Goal: Navigation & Orientation: Find specific page/section

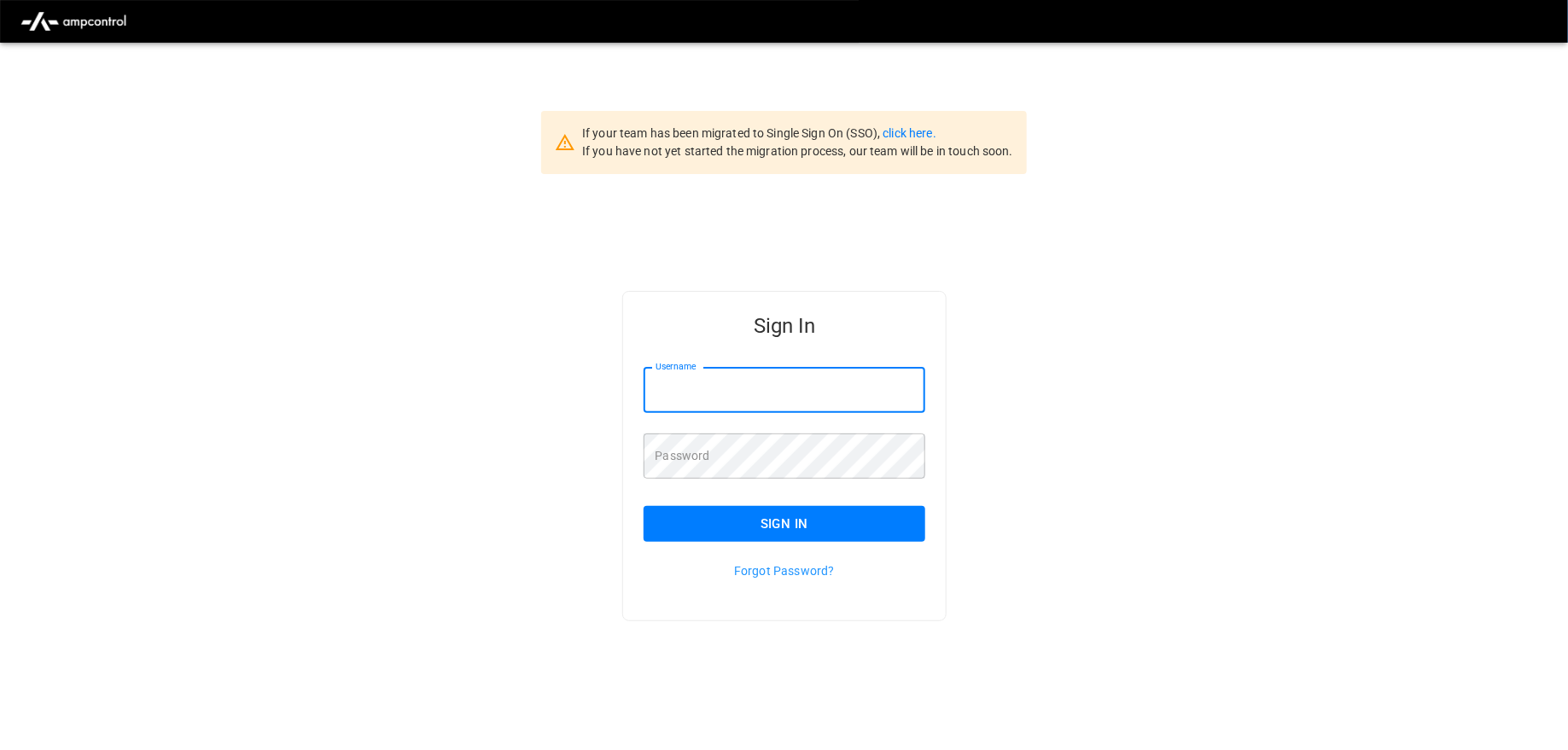
click at [737, 394] on input "Username" at bounding box center [784, 390] width 282 height 45
type input "**********"
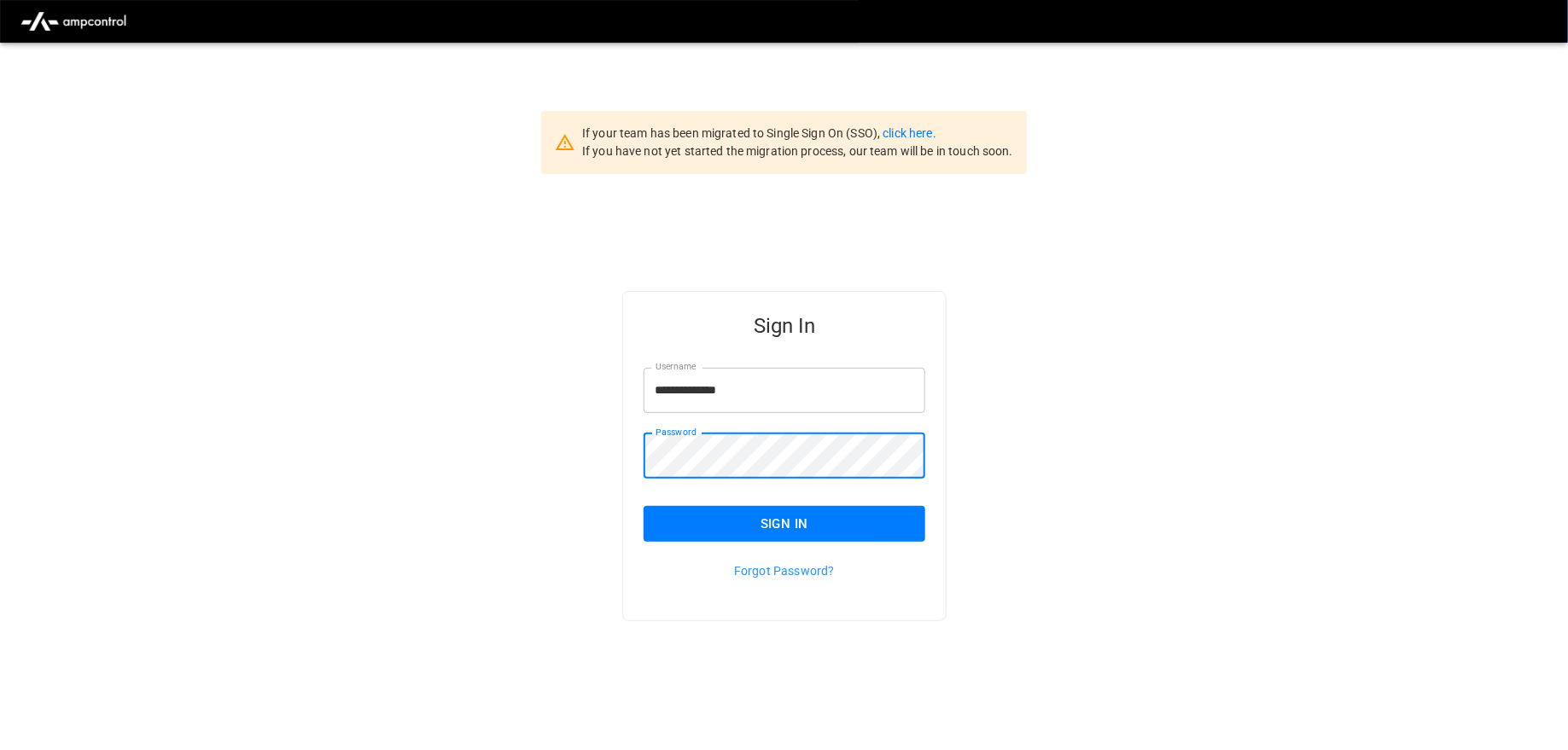
click at [757, 533] on button "Sign In" at bounding box center [784, 524] width 282 height 36
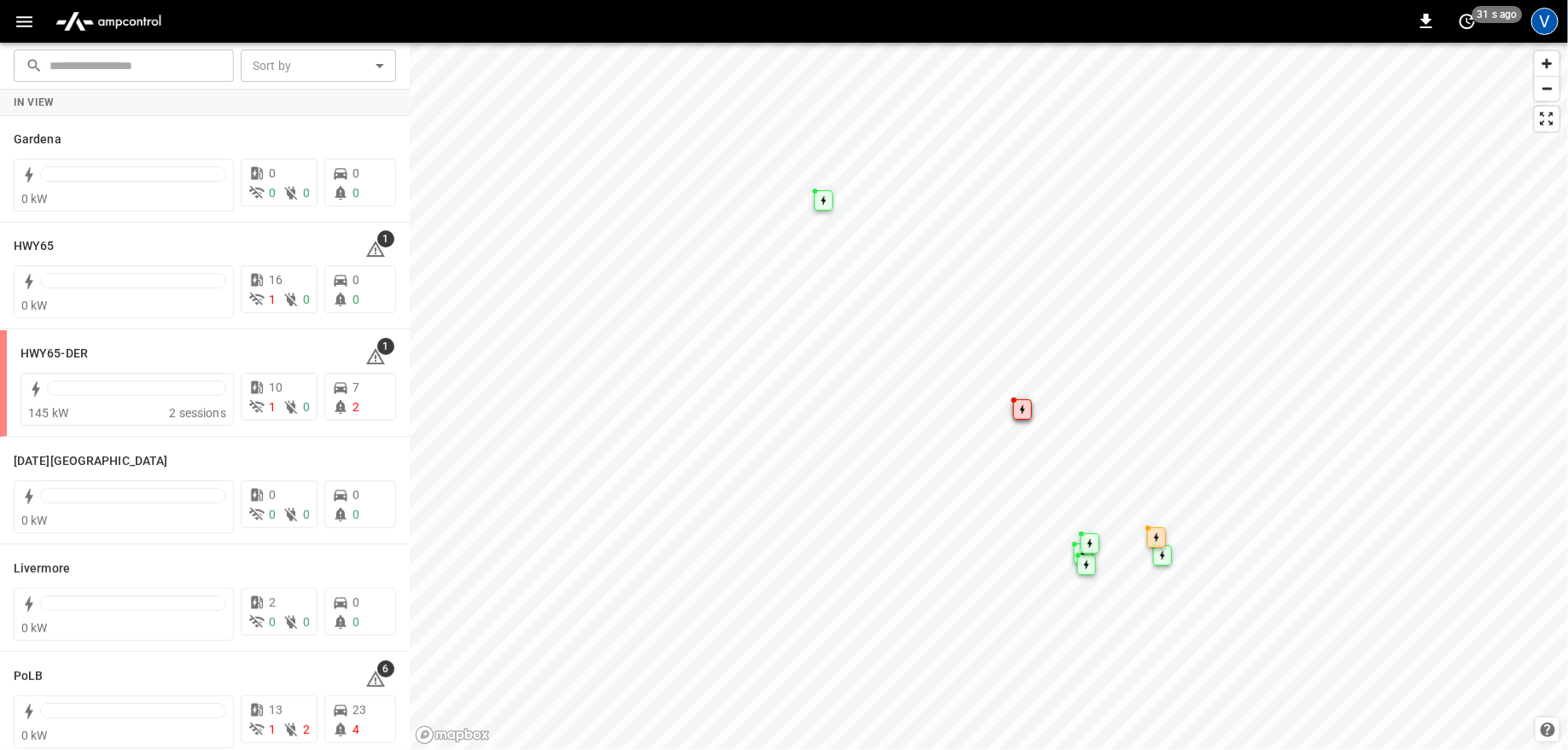
click at [1555, 12] on div "V" at bounding box center [1544, 21] width 27 height 27
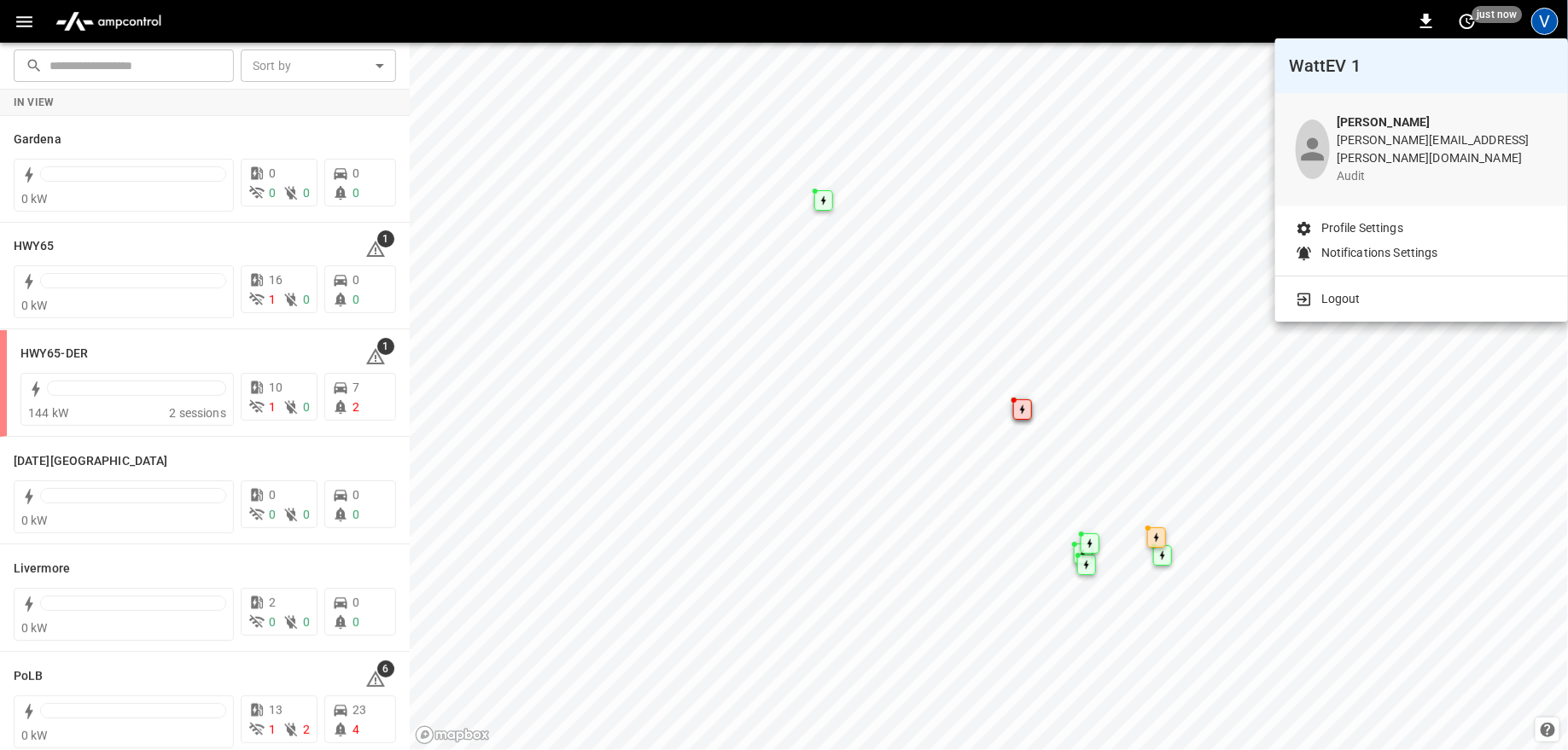
click at [1358, 297] on div "Logout" at bounding box center [1421, 295] width 292 height 38
click at [1324, 291] on p "Logout" at bounding box center [1340, 299] width 39 height 18
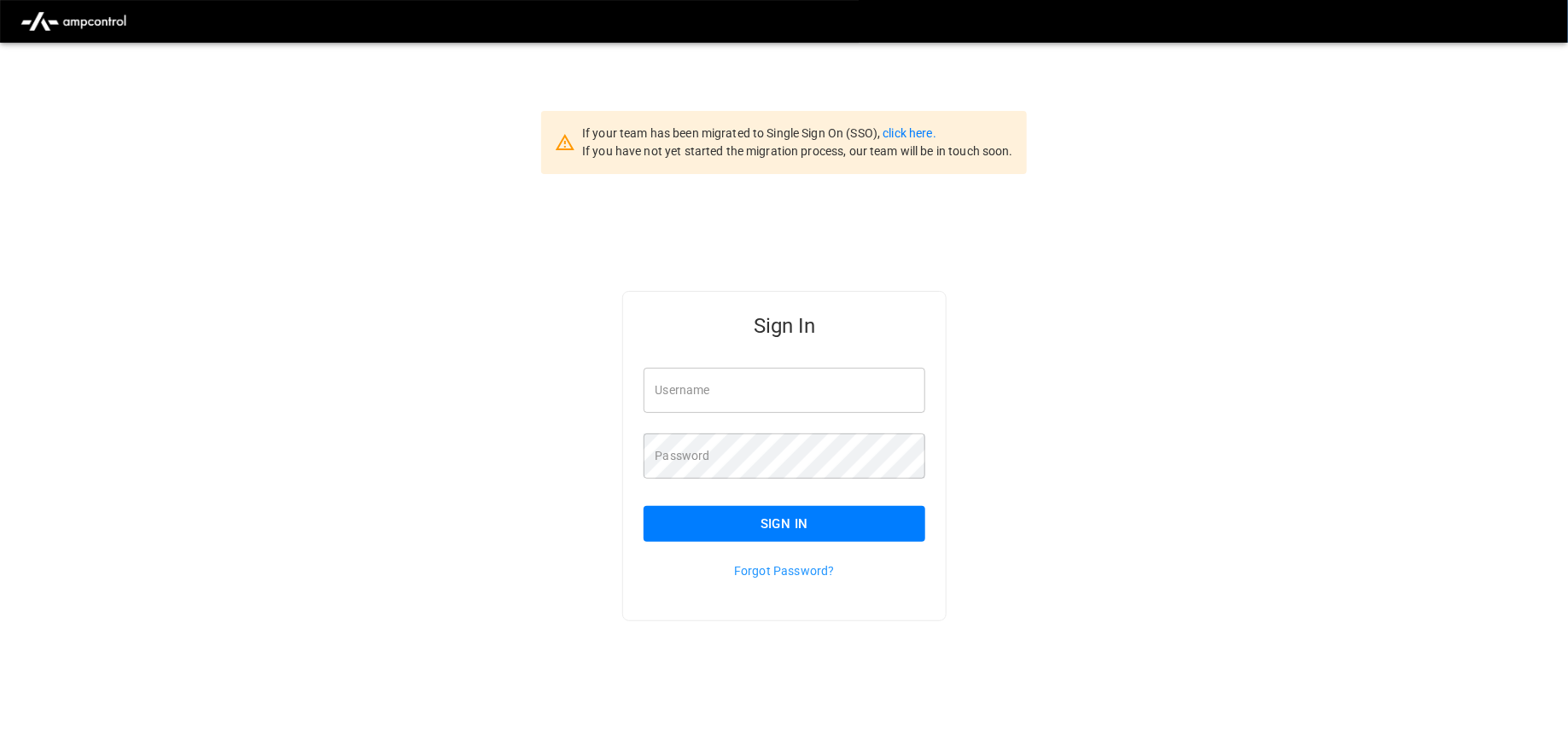
click at [674, 380] on input "Username" at bounding box center [784, 390] width 282 height 45
type input "**********"
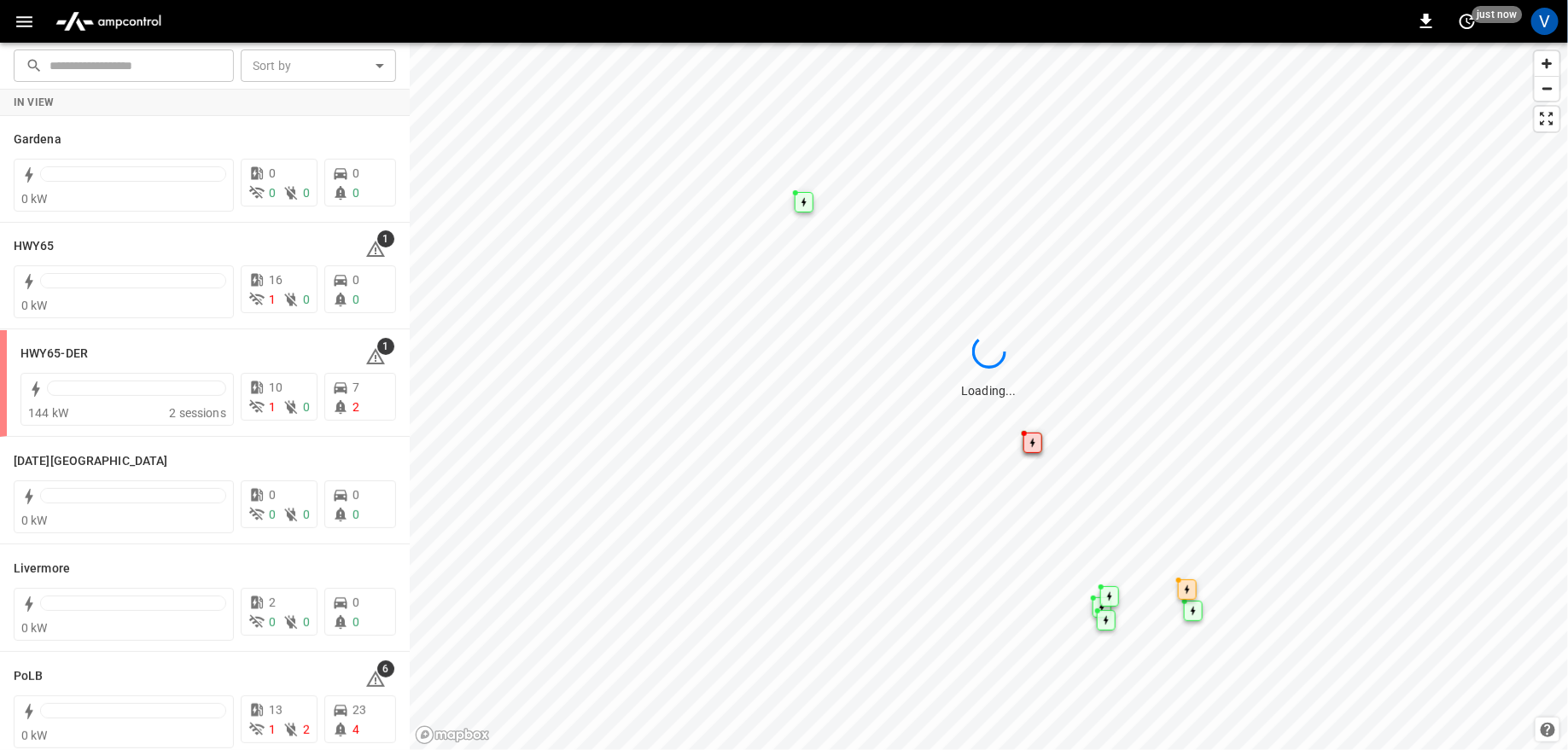
click at [1559, 15] on div "V" at bounding box center [1545, 21] width 33 height 33
click at [1555, 15] on div "V" at bounding box center [1544, 21] width 27 height 27
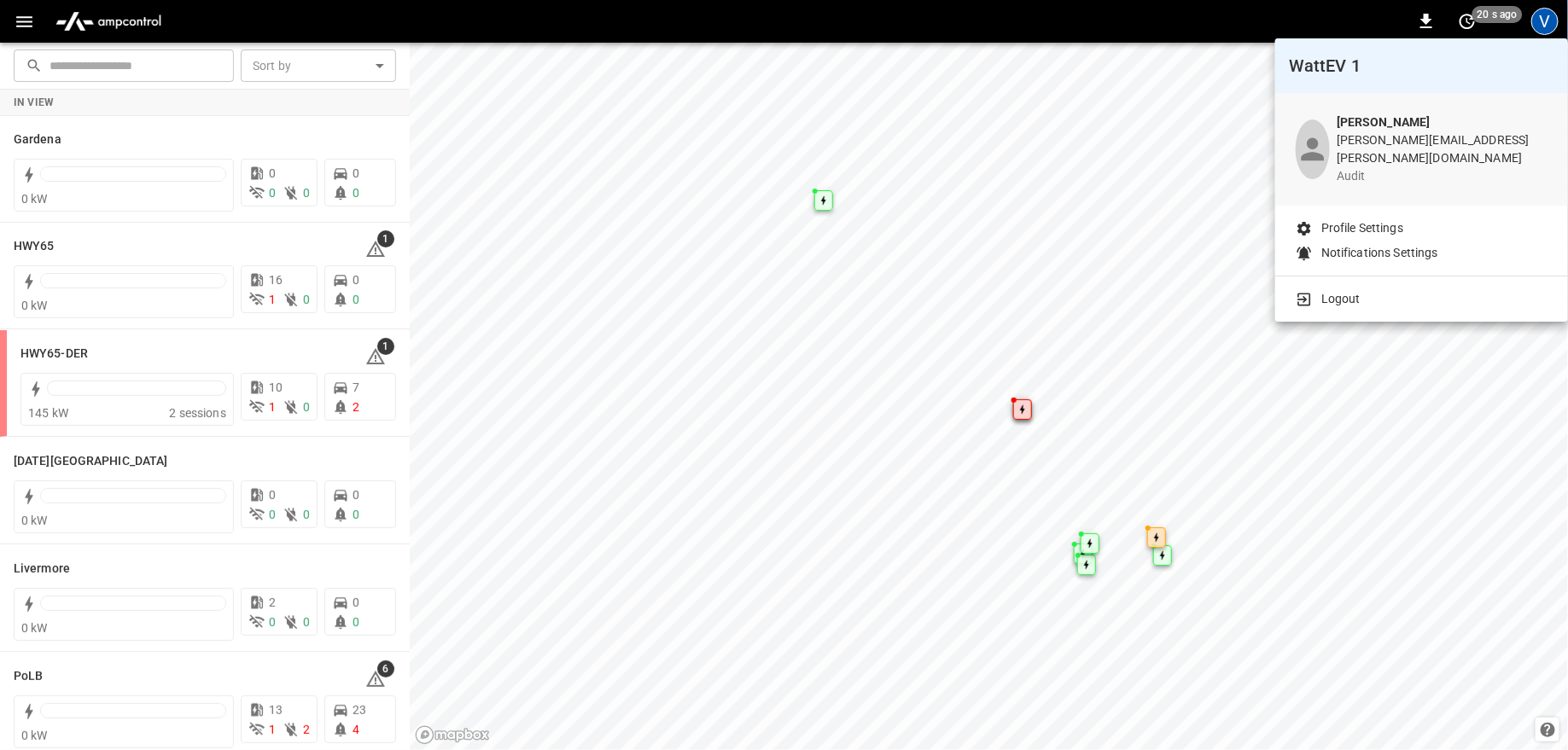
click at [1356, 219] on p "Profile Settings" at bounding box center [1361, 228] width 82 height 18
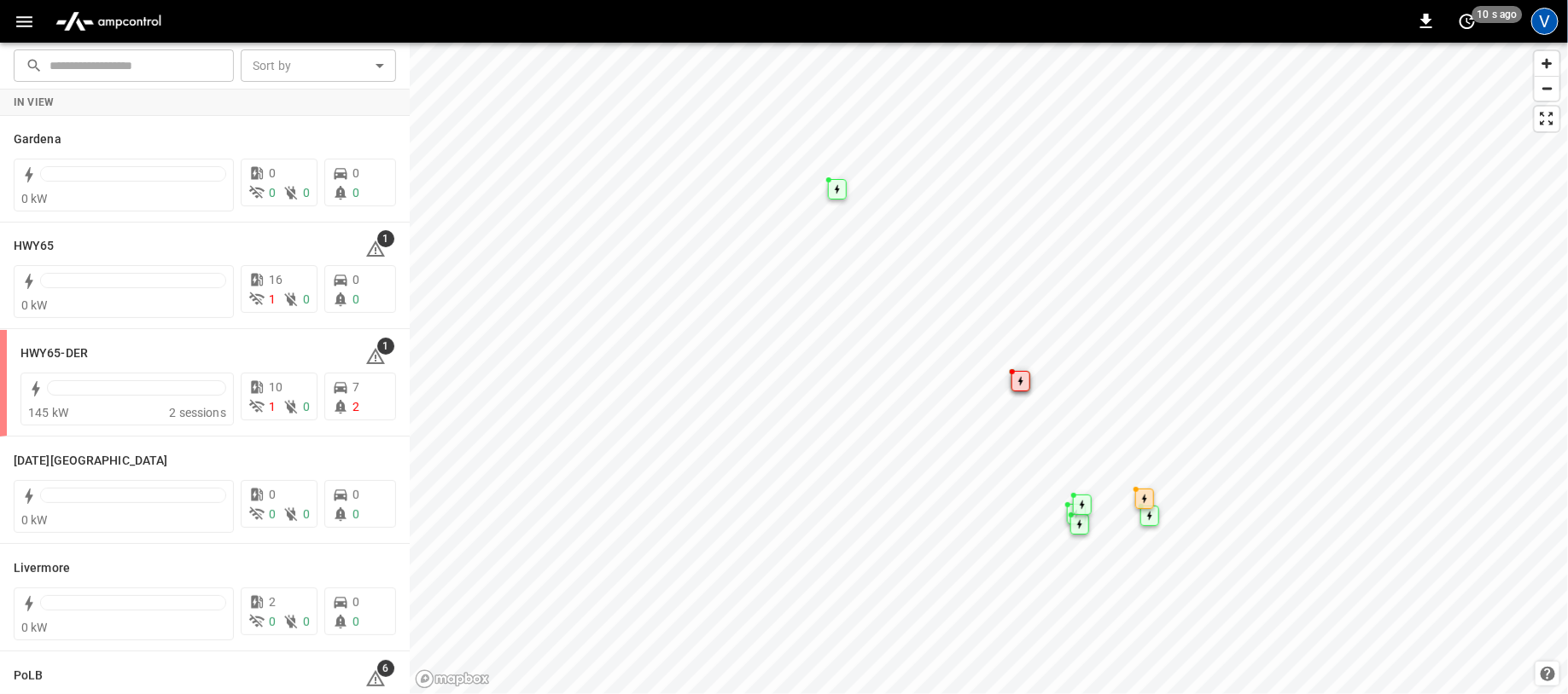
click at [1552, 15] on div "V" at bounding box center [1544, 21] width 27 height 27
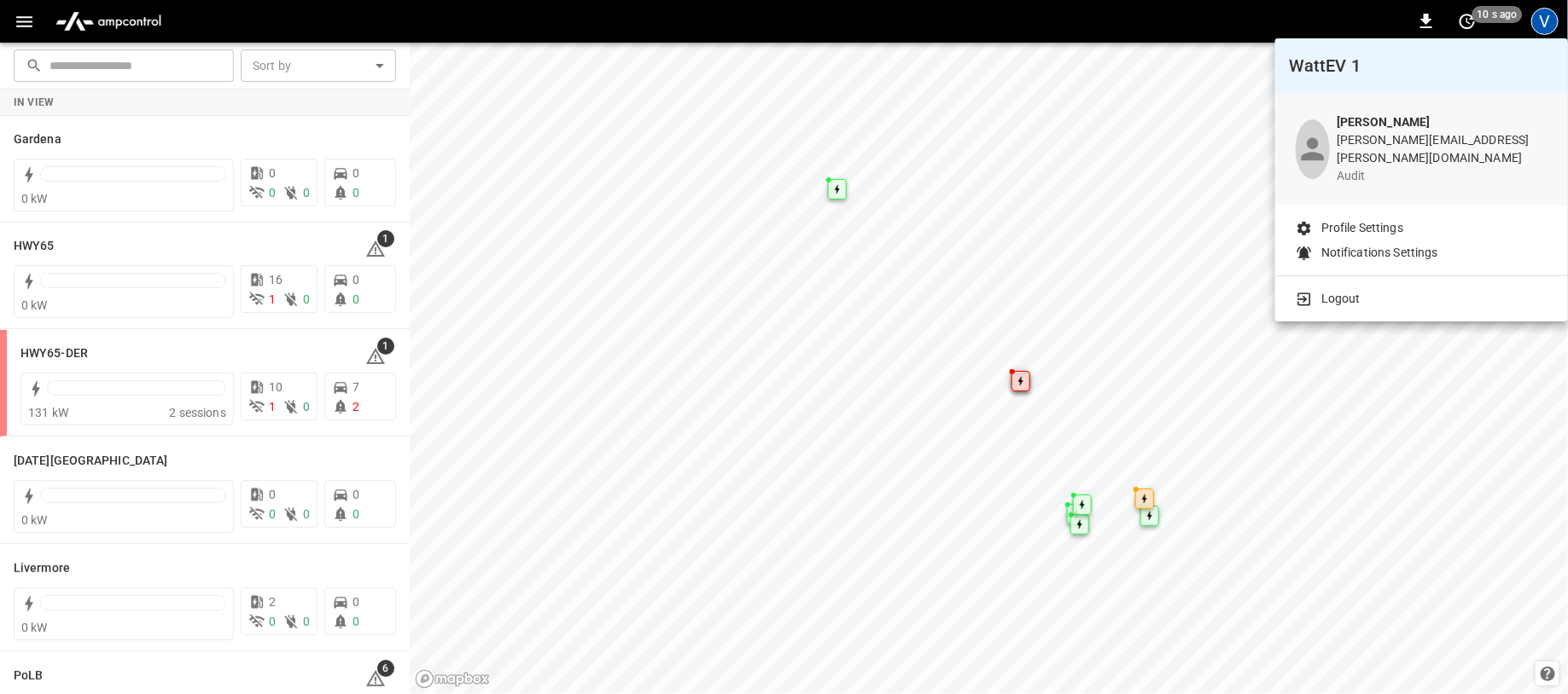
click at [1354, 290] on p "Logout" at bounding box center [1340, 299] width 39 height 18
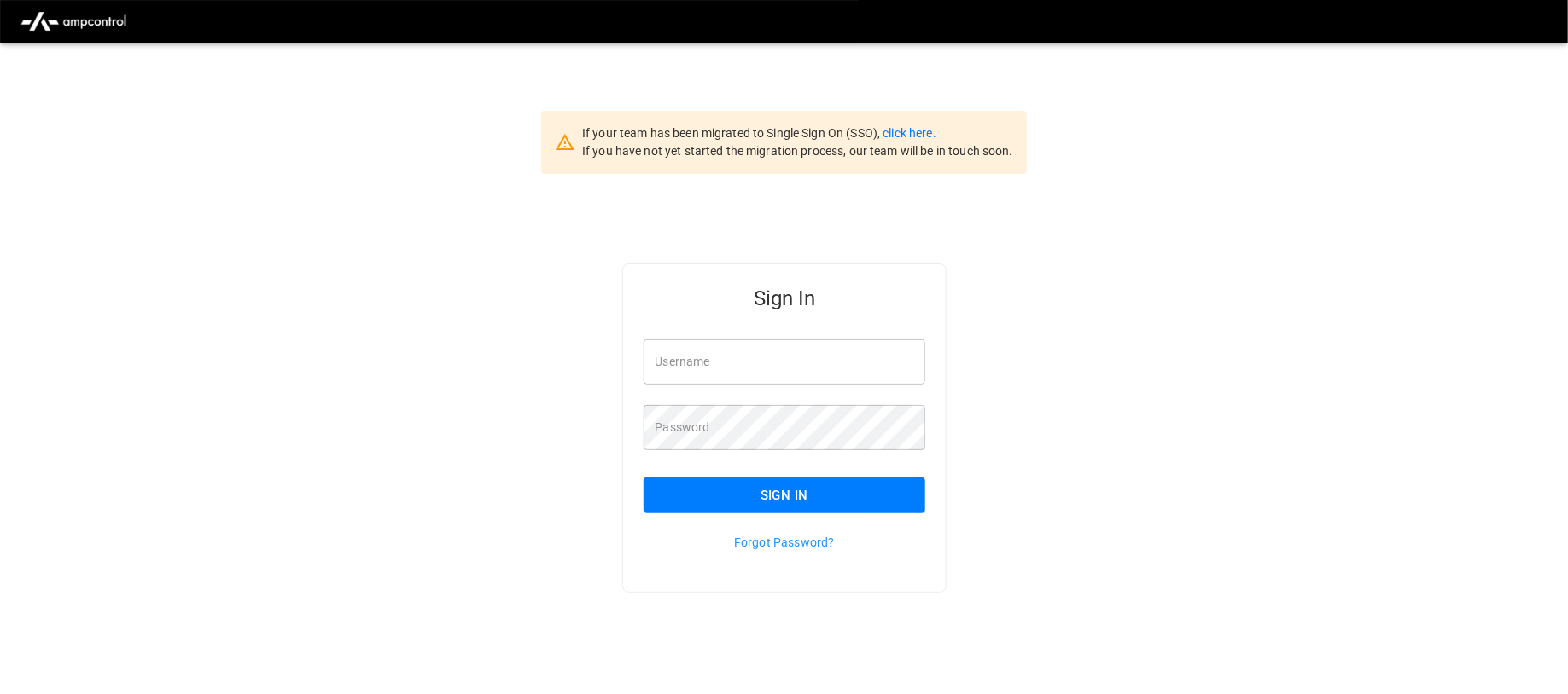
click at [680, 349] on input "Username" at bounding box center [784, 362] width 282 height 45
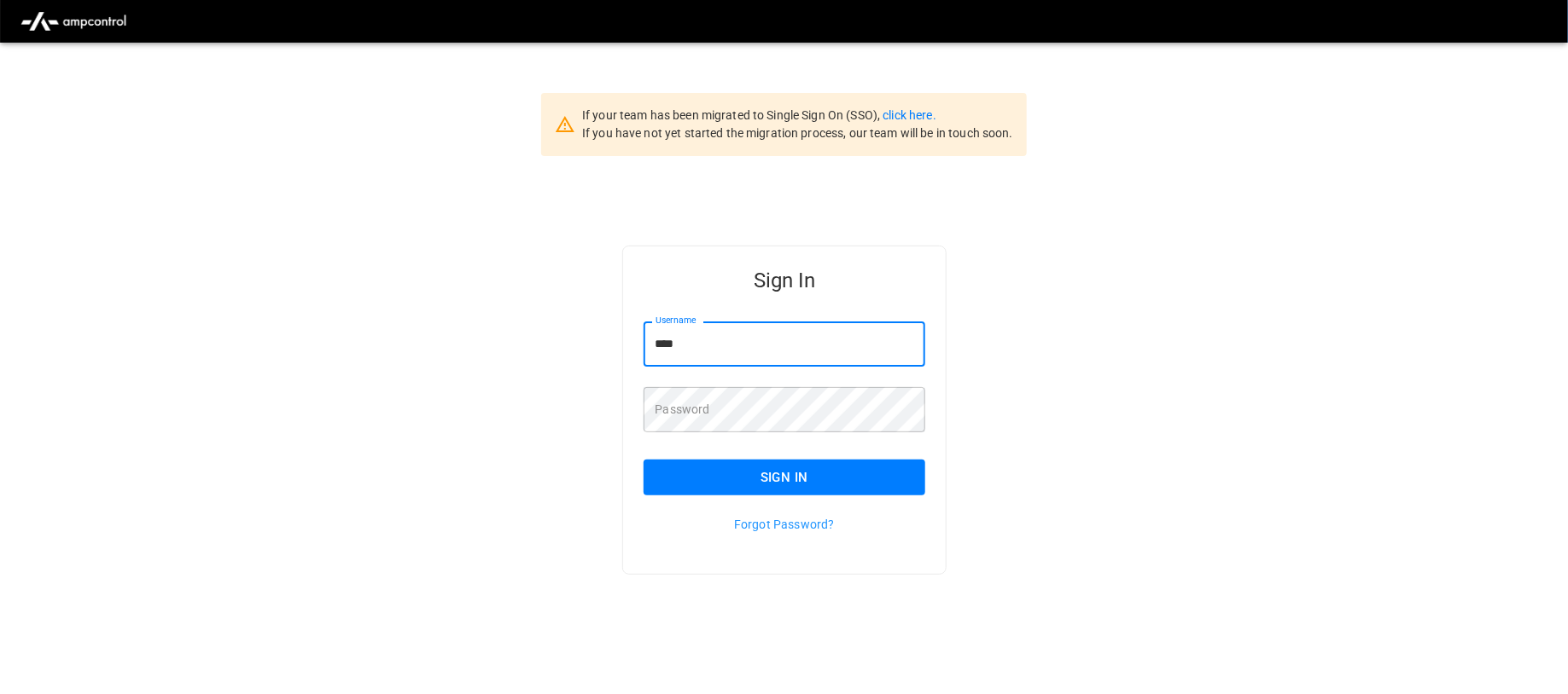
scroll to position [43, 0]
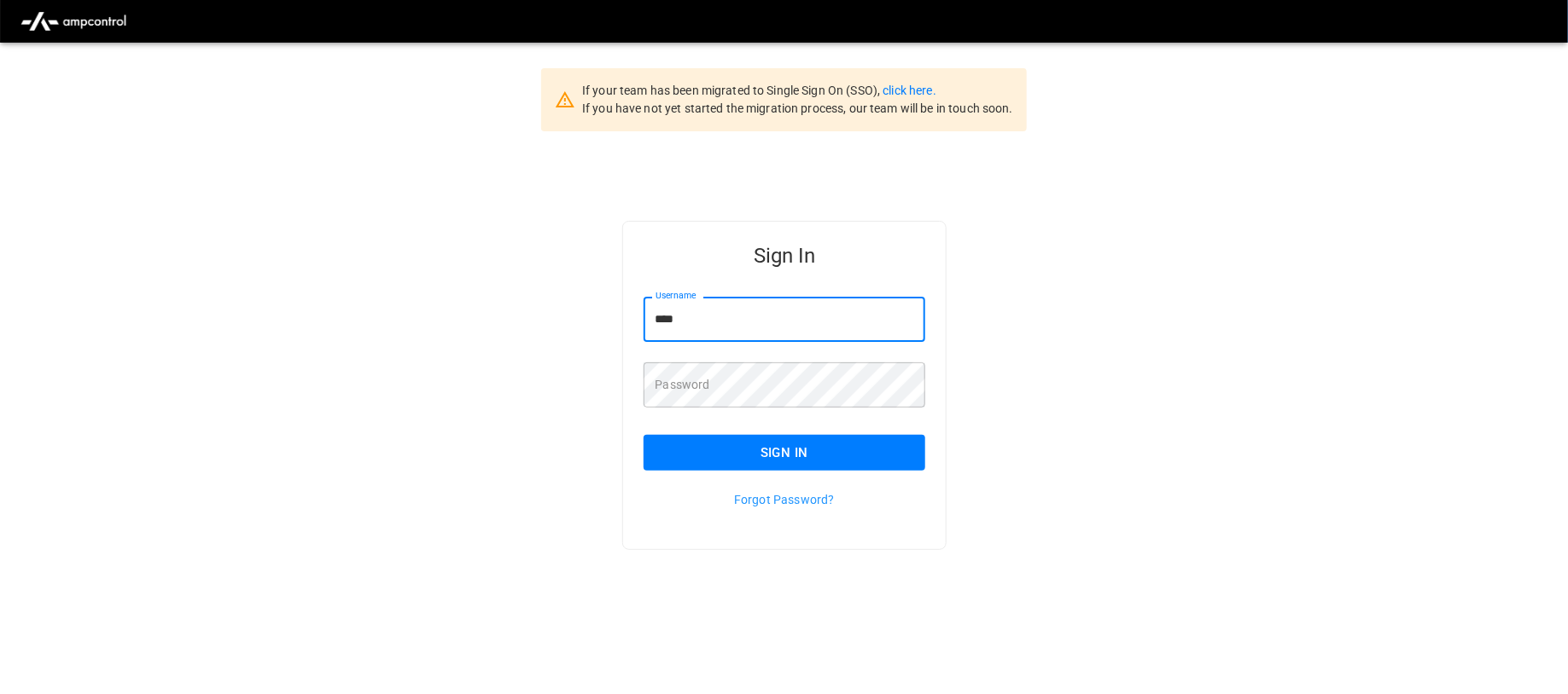
type input "****"
click at [910, 84] on link "click here." at bounding box center [908, 90] width 52 height 14
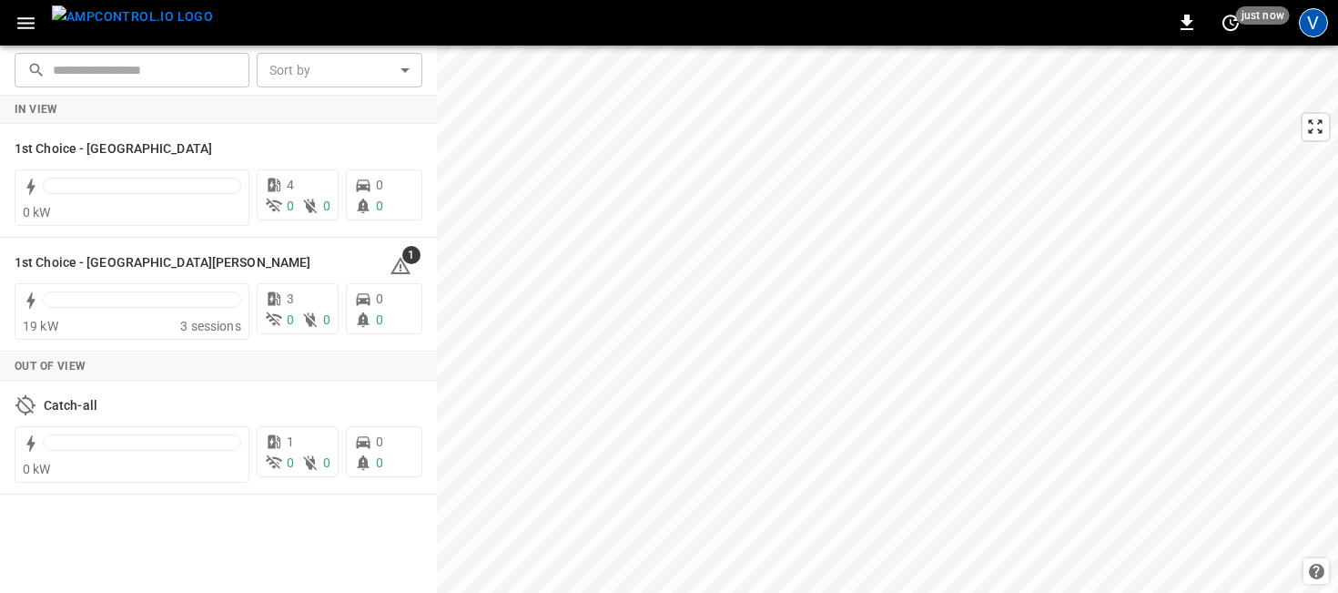
click at [1315, 25] on div "V" at bounding box center [1313, 22] width 29 height 29
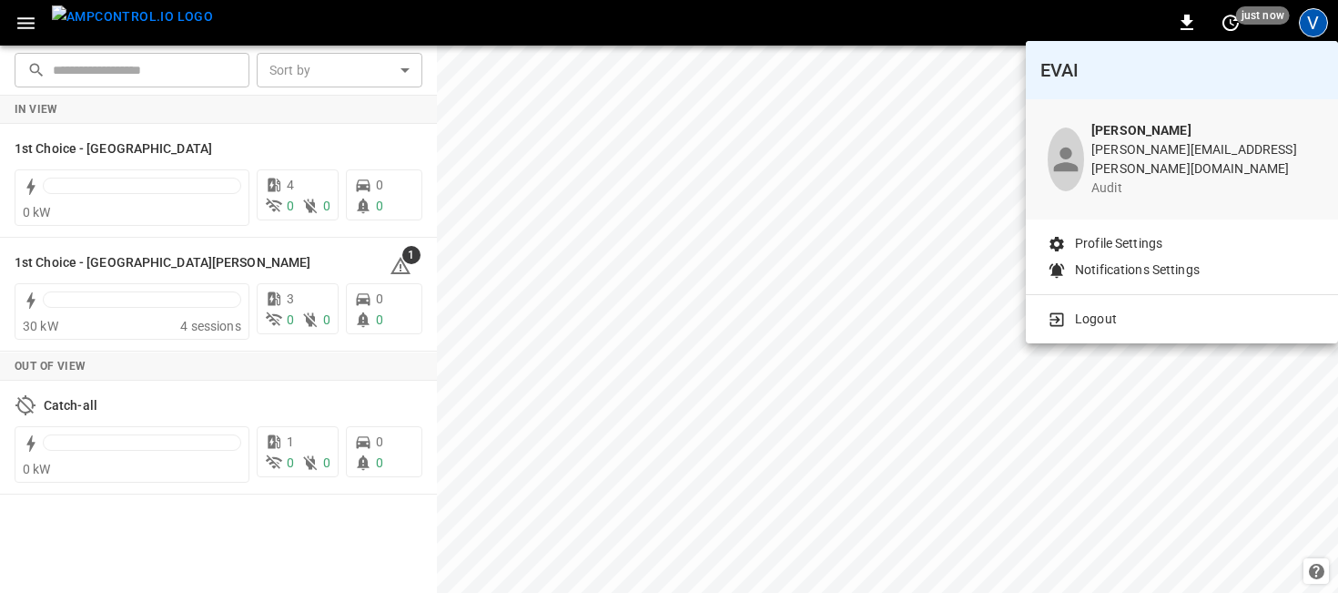
click at [1058, 25] on div at bounding box center [669, 296] width 1338 height 593
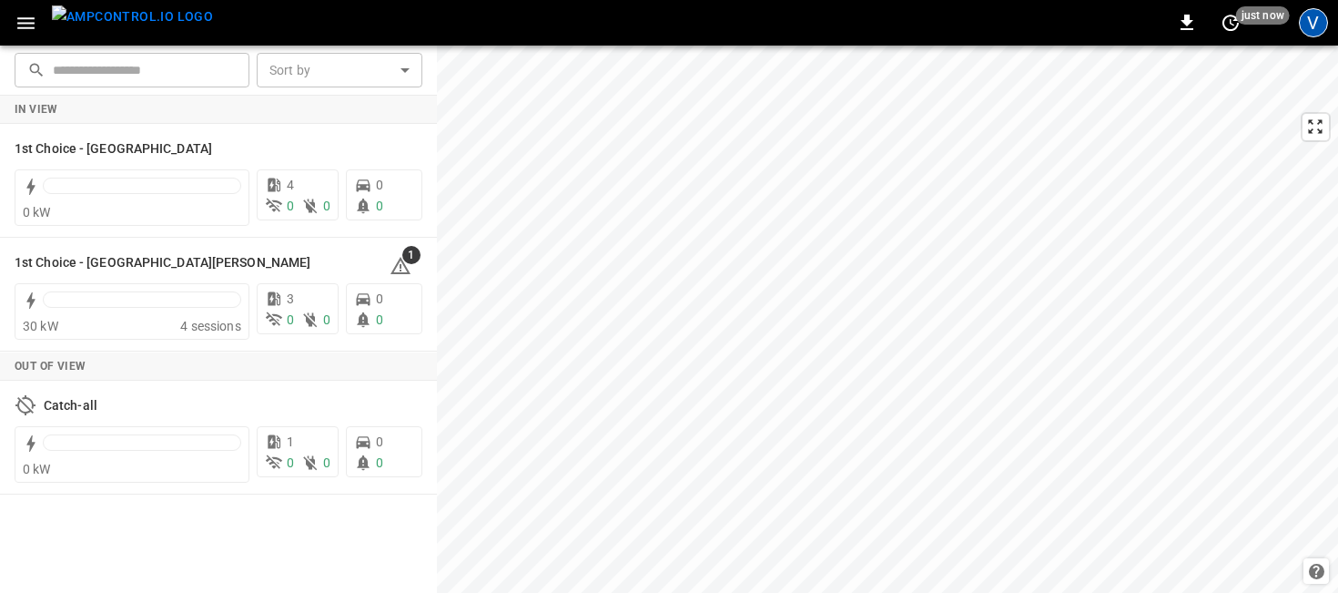
click at [1320, 23] on div "V" at bounding box center [1313, 22] width 29 height 29
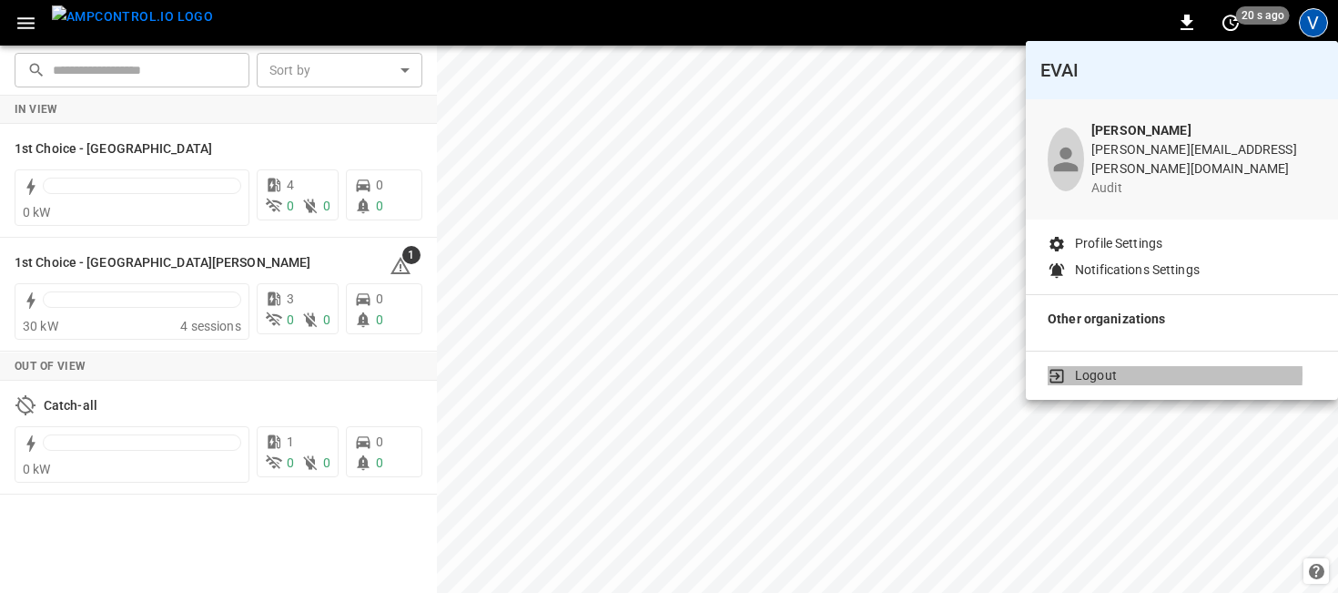
click at [1093, 366] on p "Logout" at bounding box center [1096, 375] width 42 height 19
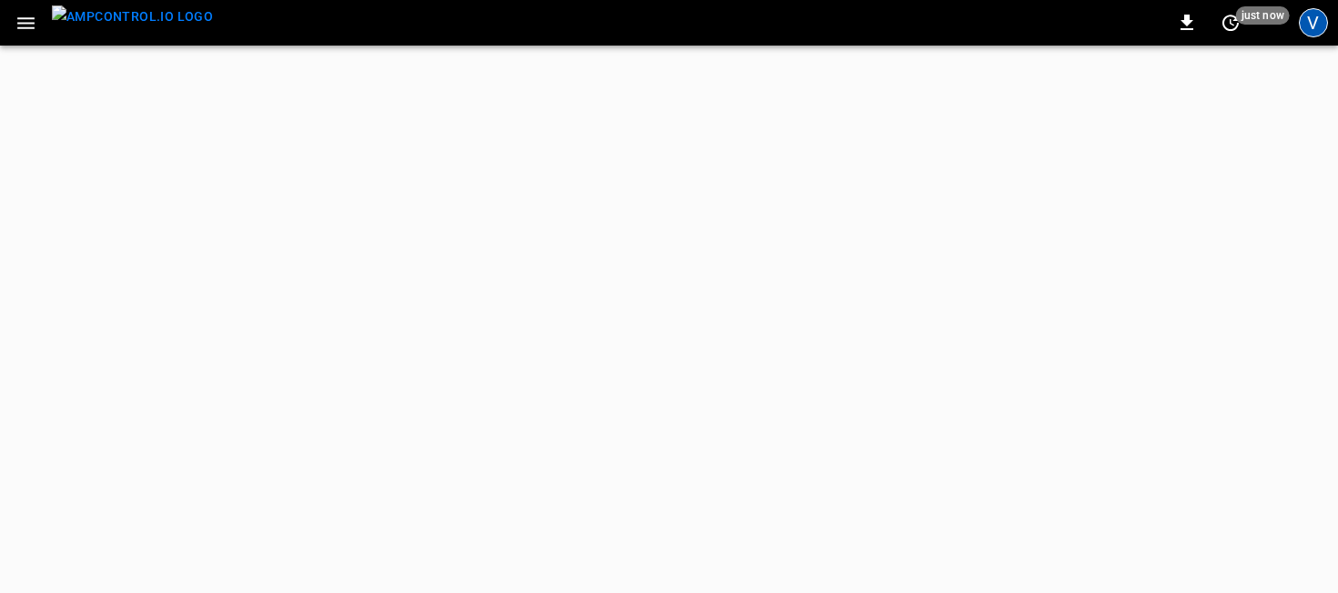
click at [1318, 19] on div "V" at bounding box center [1313, 22] width 29 height 29
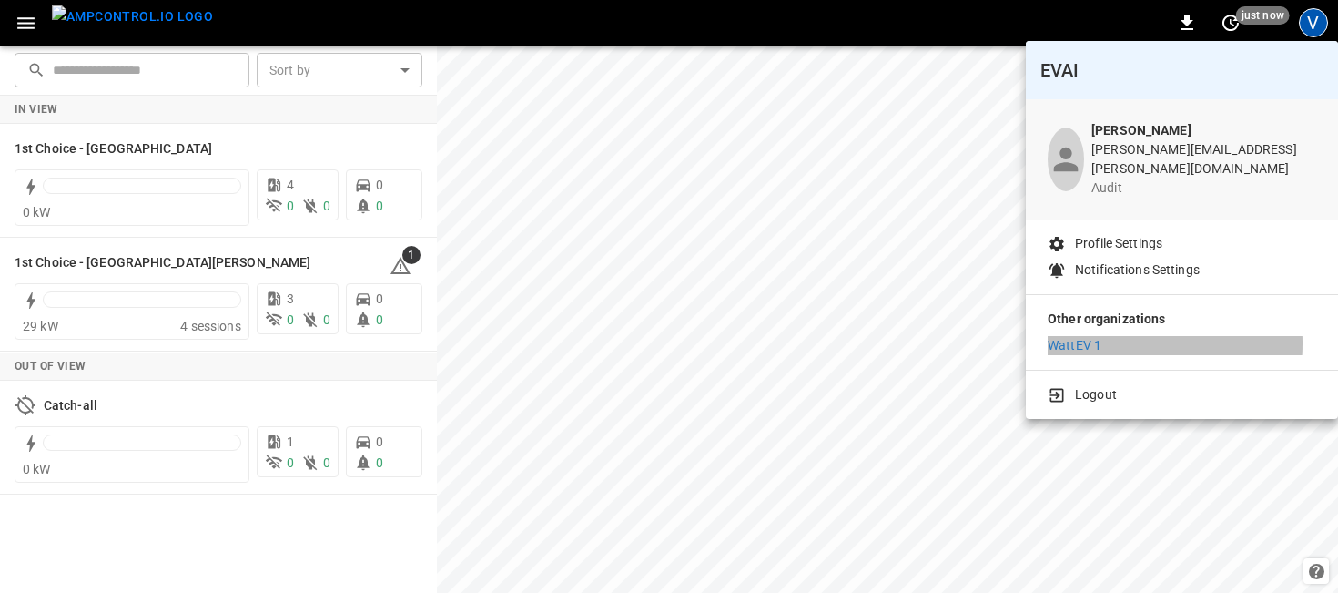
click at [1083, 336] on p "WattEV 1" at bounding box center [1075, 345] width 54 height 19
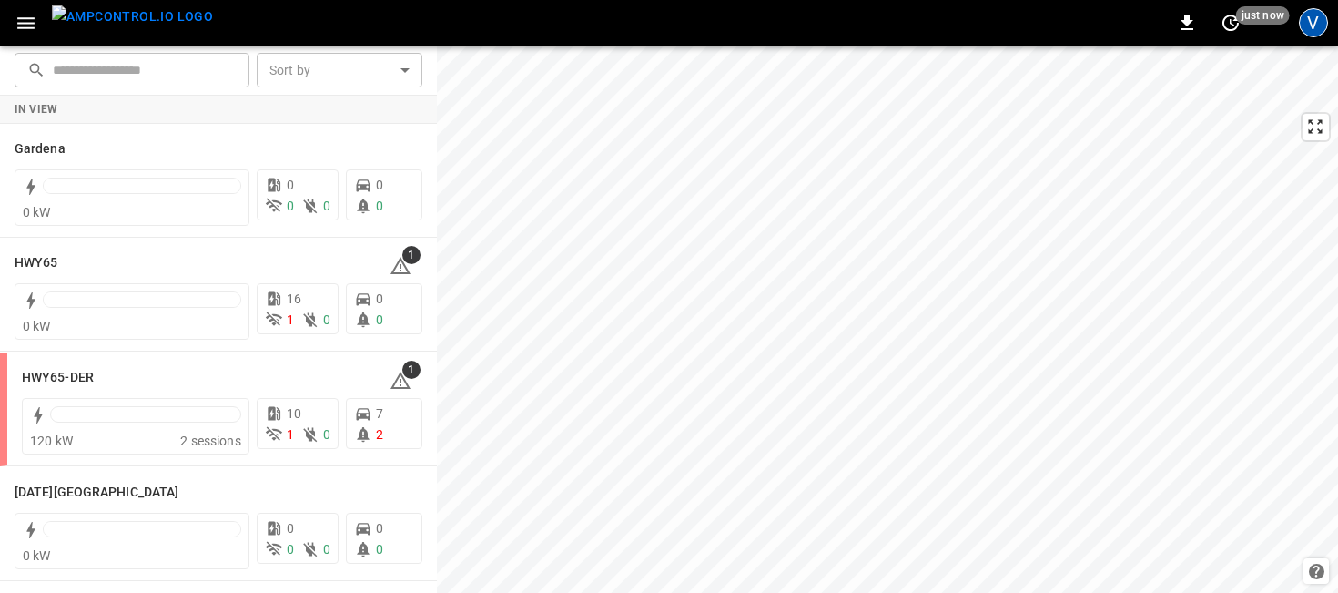
click at [1323, 27] on div "V" at bounding box center [1313, 22] width 29 height 29
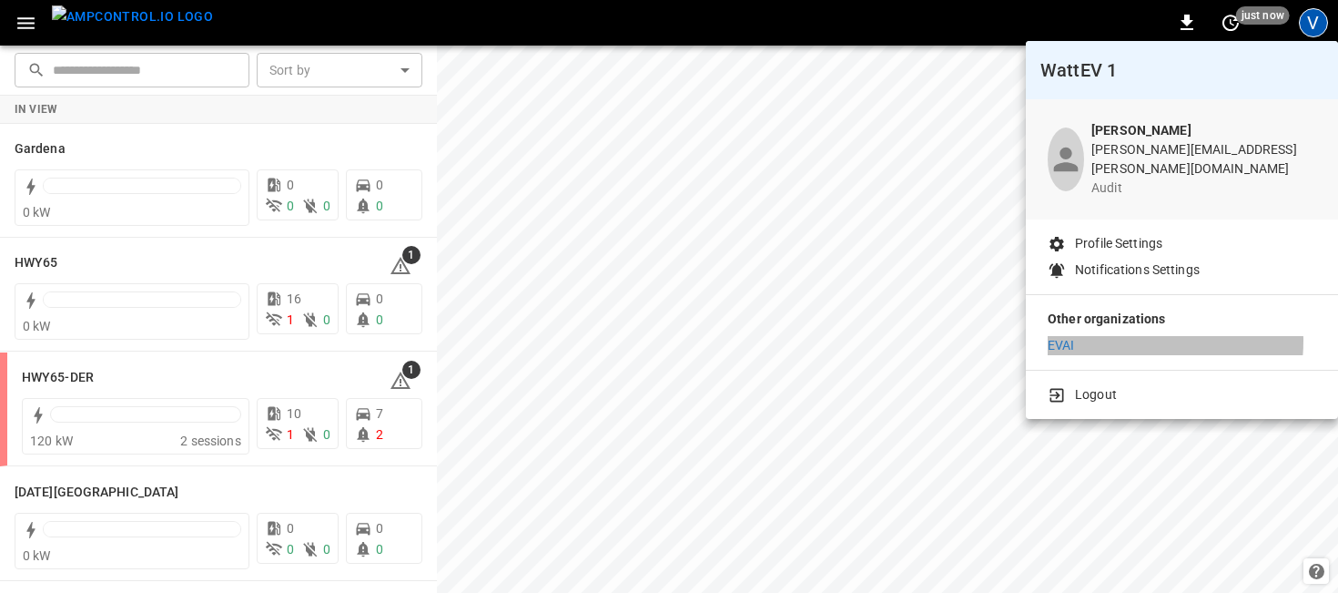
click at [1111, 336] on li "EVAI" at bounding box center [1182, 345] width 269 height 19
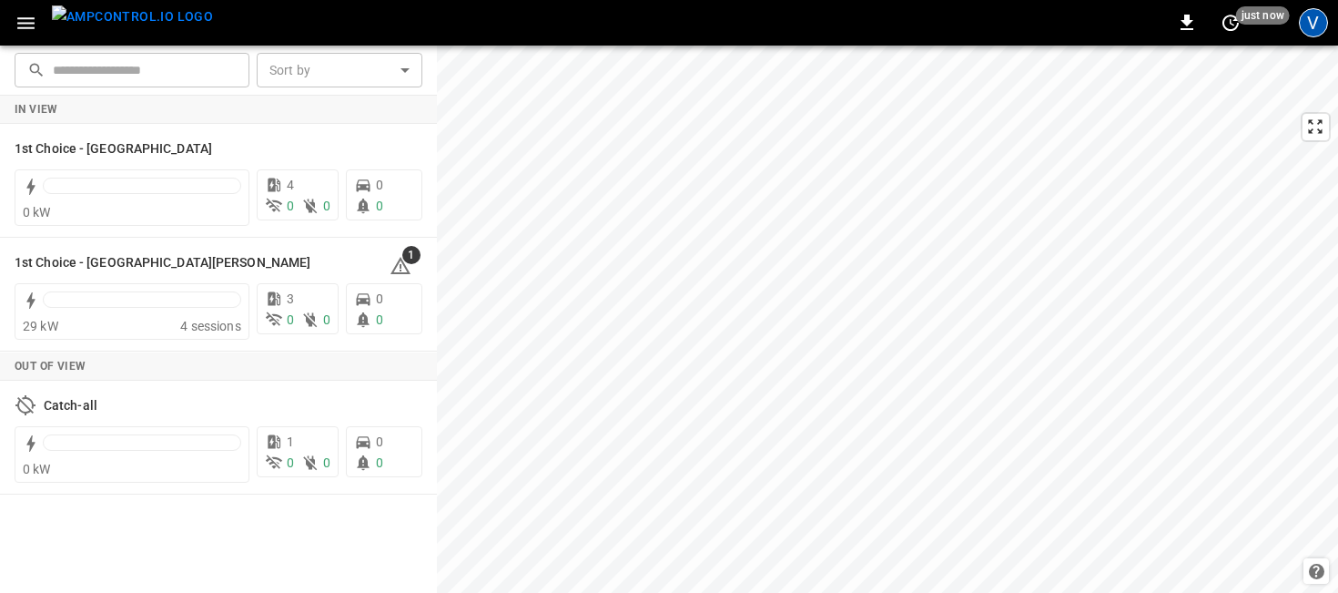
click at [1317, 31] on div "V" at bounding box center [1313, 22] width 29 height 29
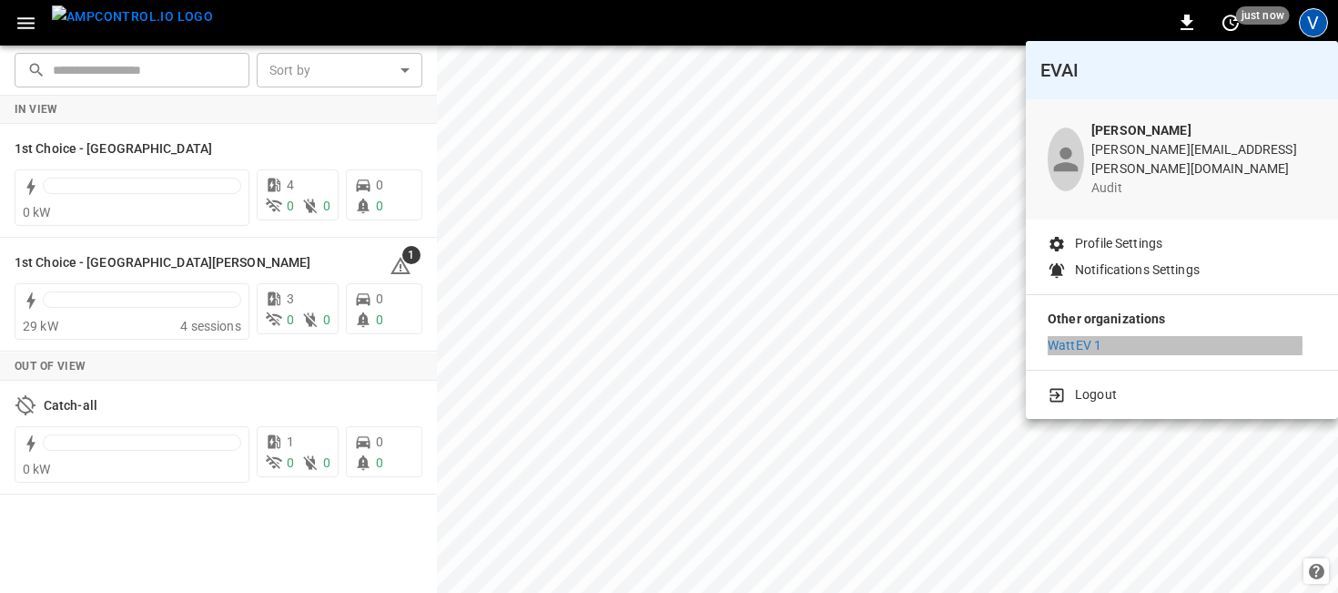
click at [1073, 336] on p "WattEV 1" at bounding box center [1075, 345] width 54 height 19
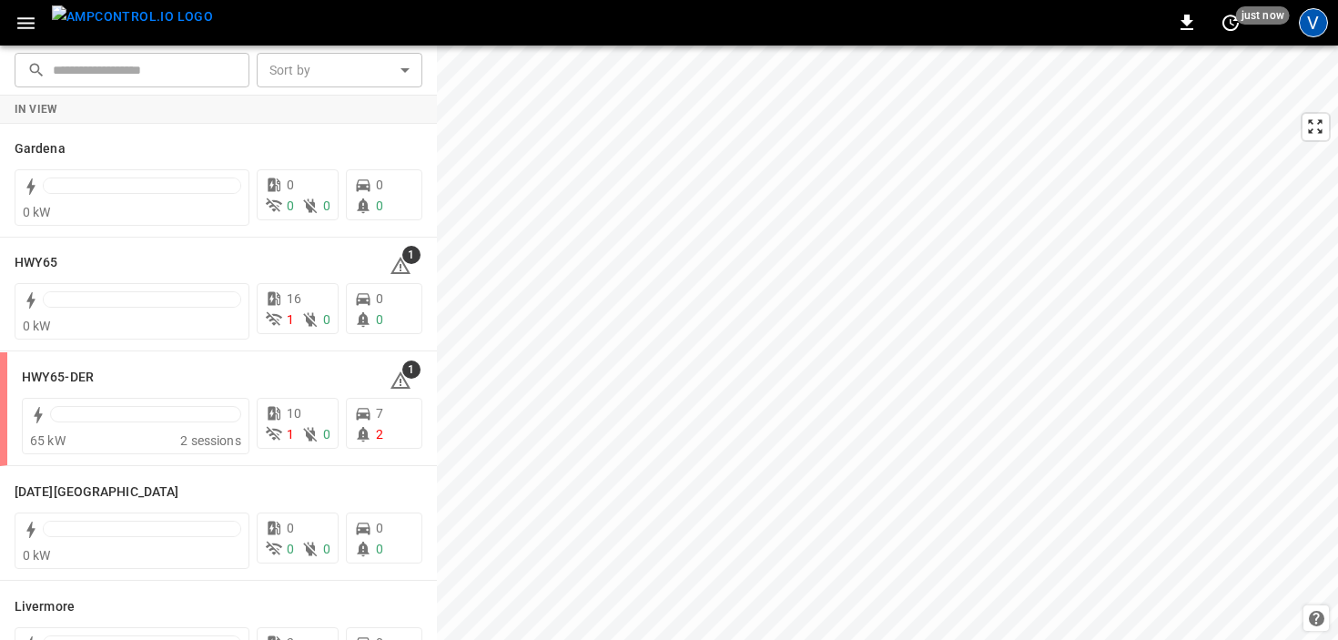
click at [1313, 22] on div "V" at bounding box center [1313, 22] width 29 height 29
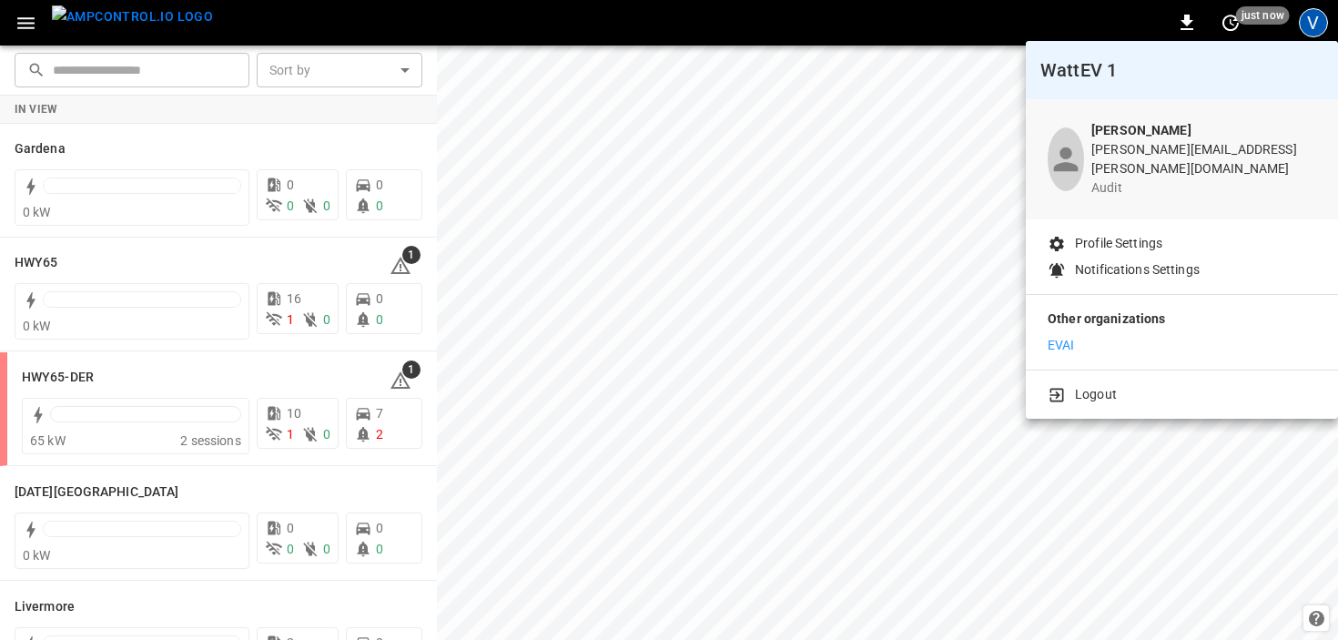
click at [1058, 336] on p "EVAI" at bounding box center [1061, 345] width 27 height 19
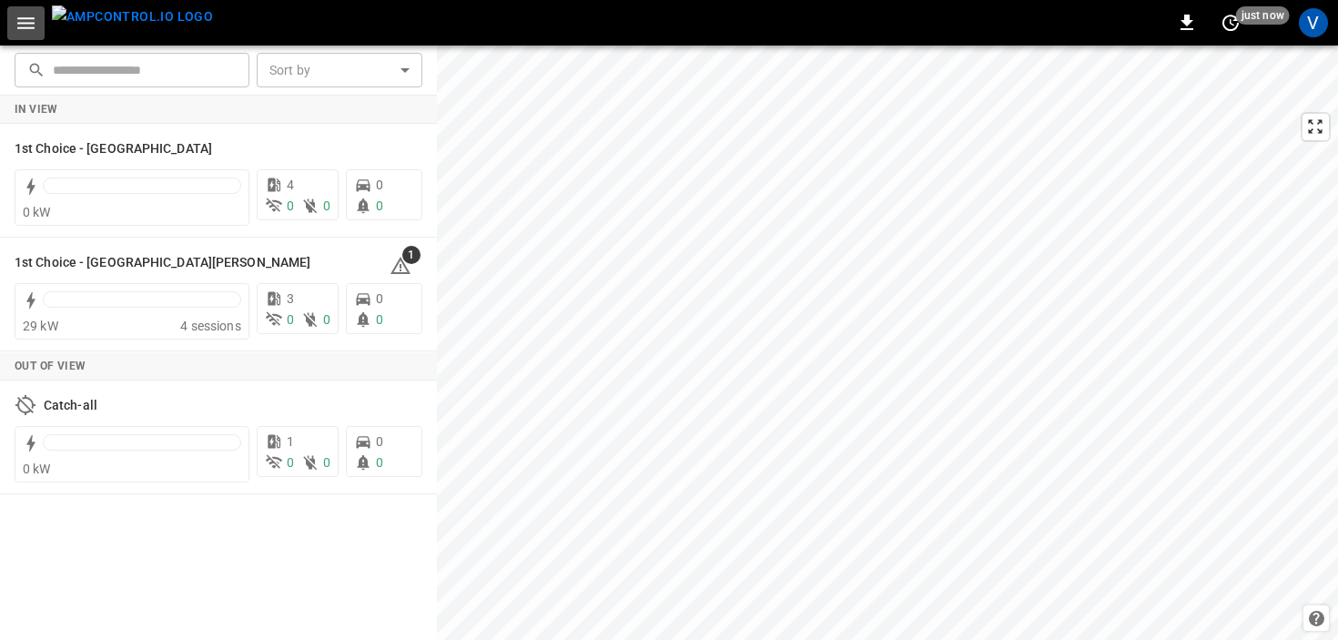
click at [25, 25] on icon "button" at bounding box center [26, 23] width 23 height 23
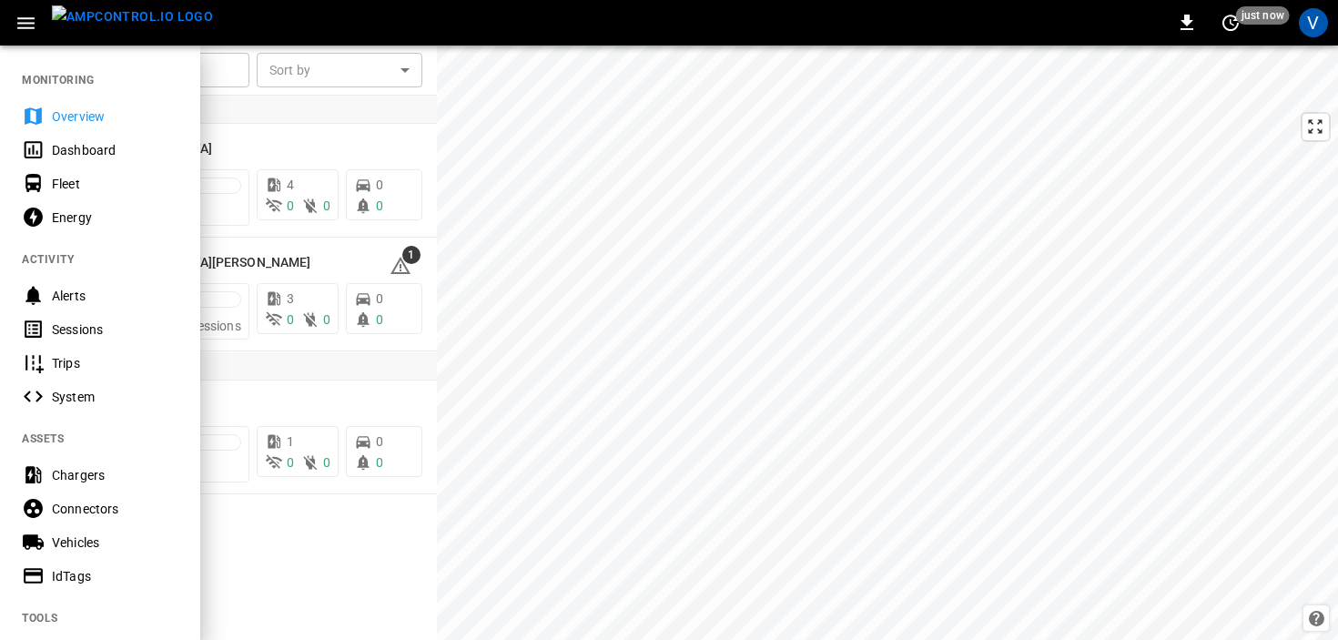
click at [76, 546] on div "Vehicles" at bounding box center [115, 543] width 127 height 18
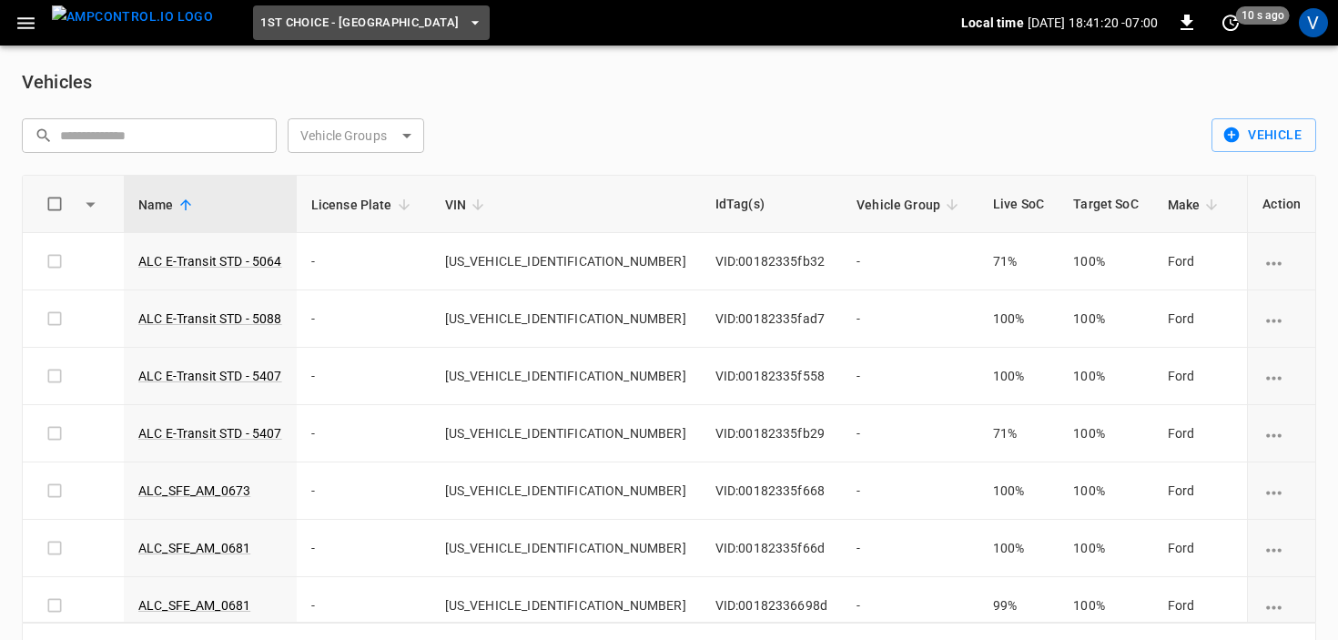
click at [466, 16] on icon "button" at bounding box center [475, 23] width 18 height 18
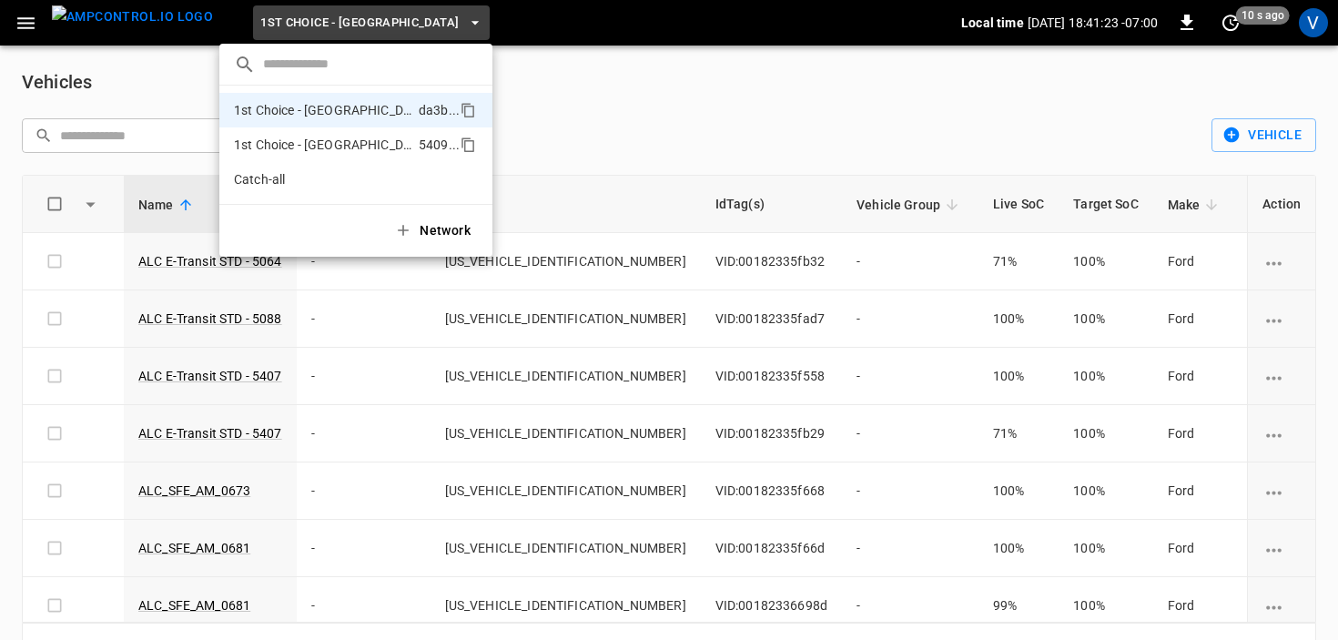
click at [340, 144] on p "1st Choice - [GEOGRAPHIC_DATA][PERSON_NAME]" at bounding box center [323, 145] width 178 height 18
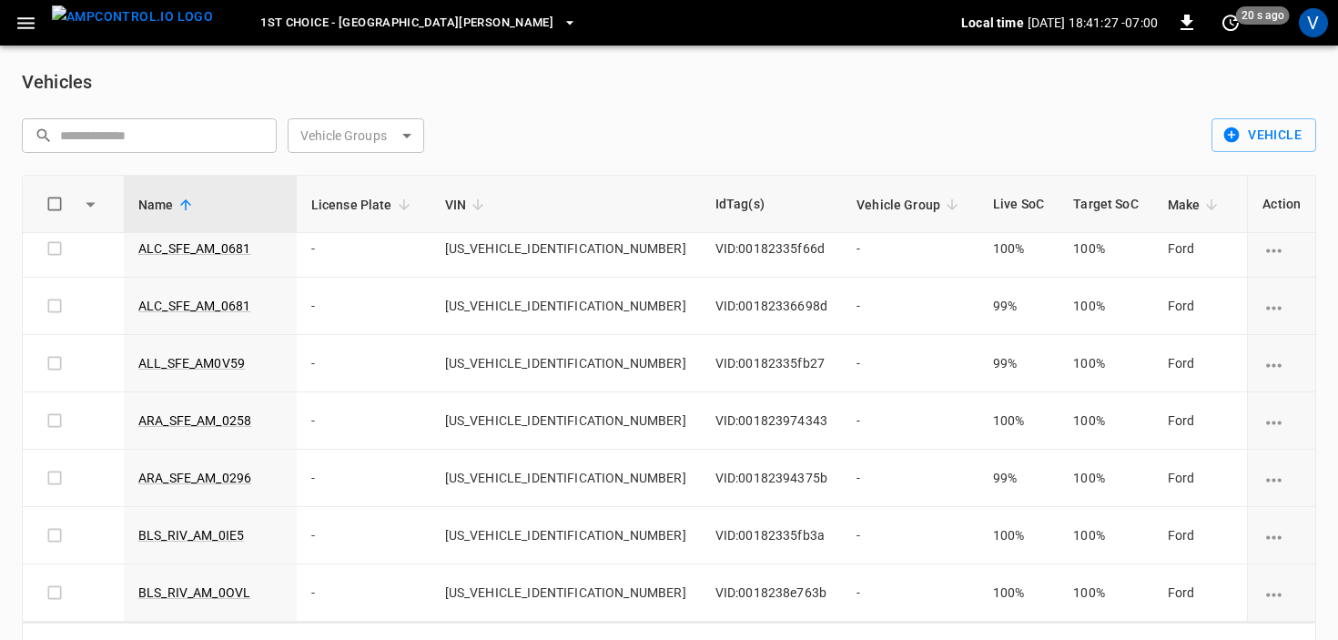
scroll to position [54, 0]
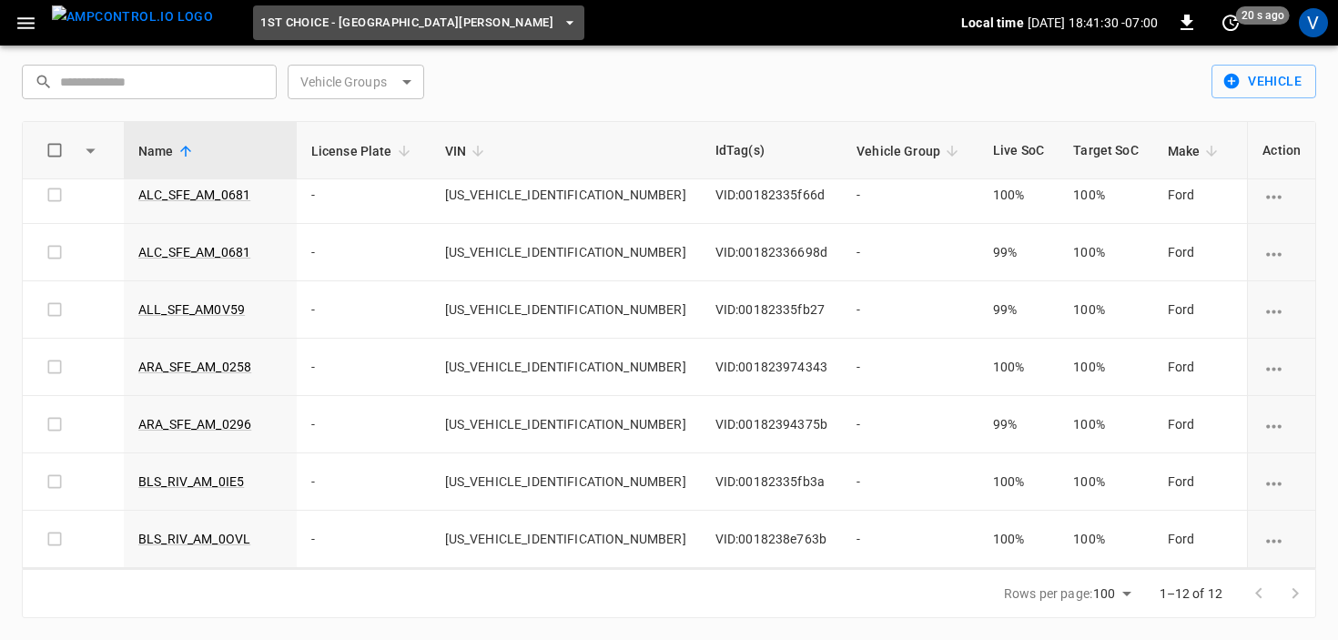
click at [561, 26] on icon "button" at bounding box center [570, 23] width 18 height 18
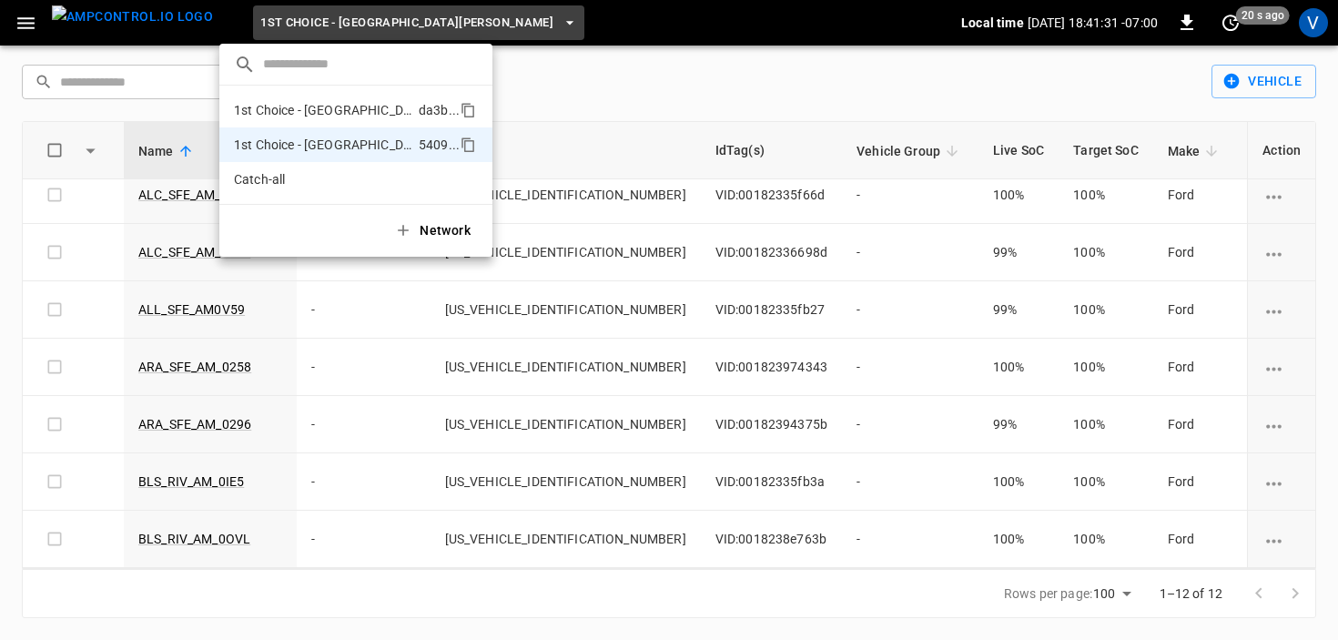
click at [374, 110] on p "1st Choice - [GEOGRAPHIC_DATA]" at bounding box center [323, 110] width 178 height 18
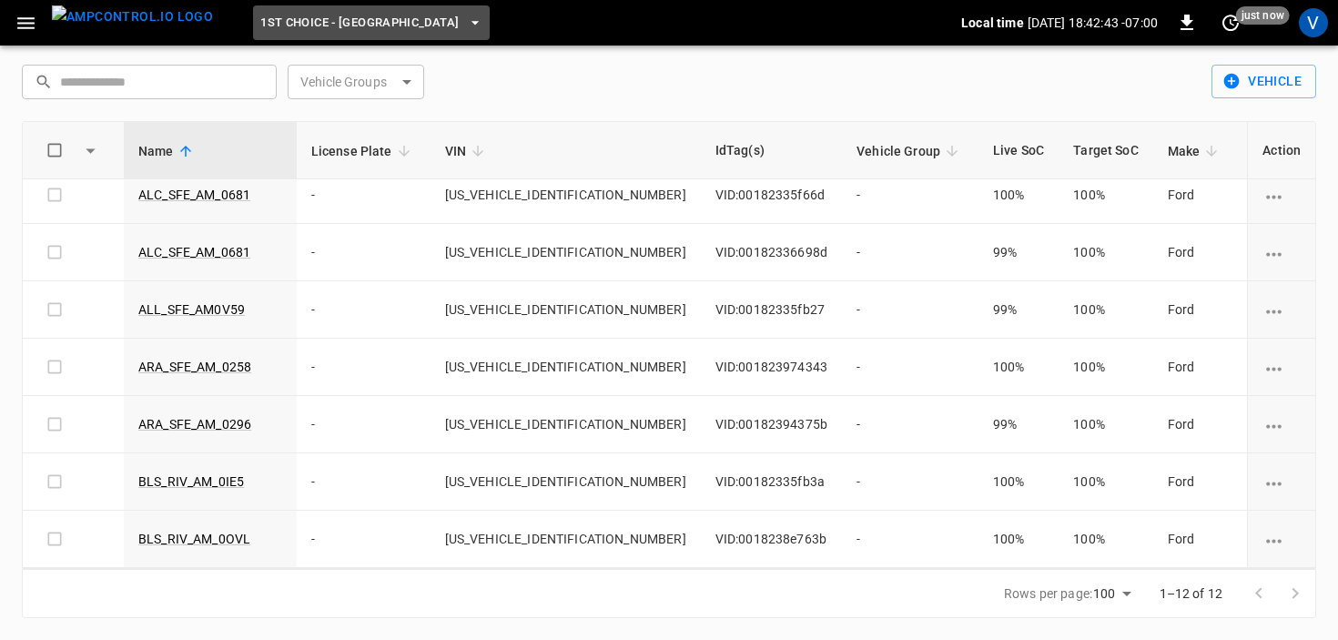
click at [348, 22] on span "1st Choice - [GEOGRAPHIC_DATA]" at bounding box center [359, 23] width 198 height 21
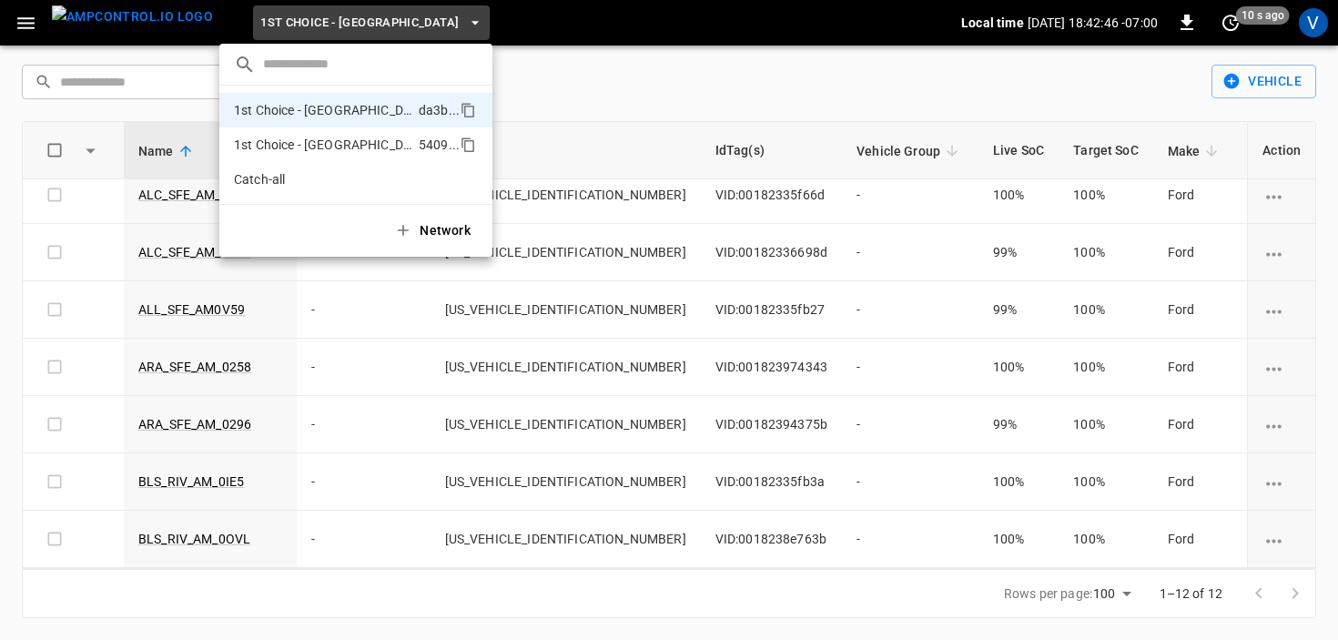
click at [334, 143] on p "1st Choice - [GEOGRAPHIC_DATA][PERSON_NAME]" at bounding box center [323, 145] width 178 height 18
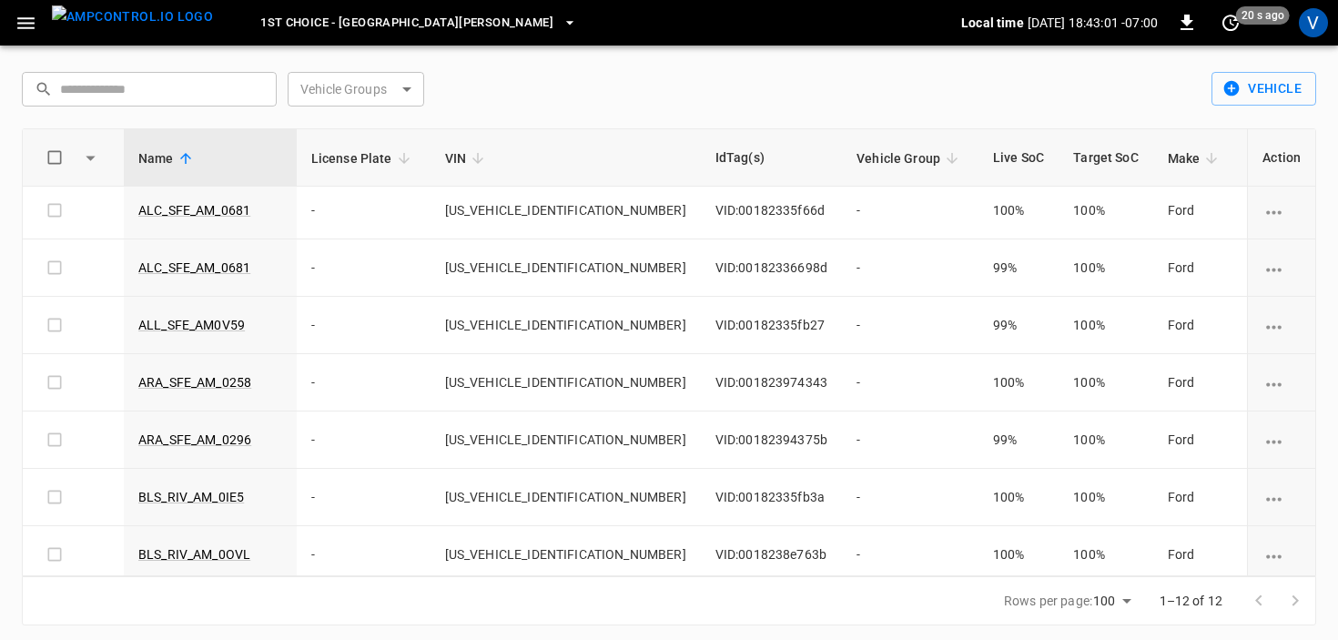
scroll to position [300, 0]
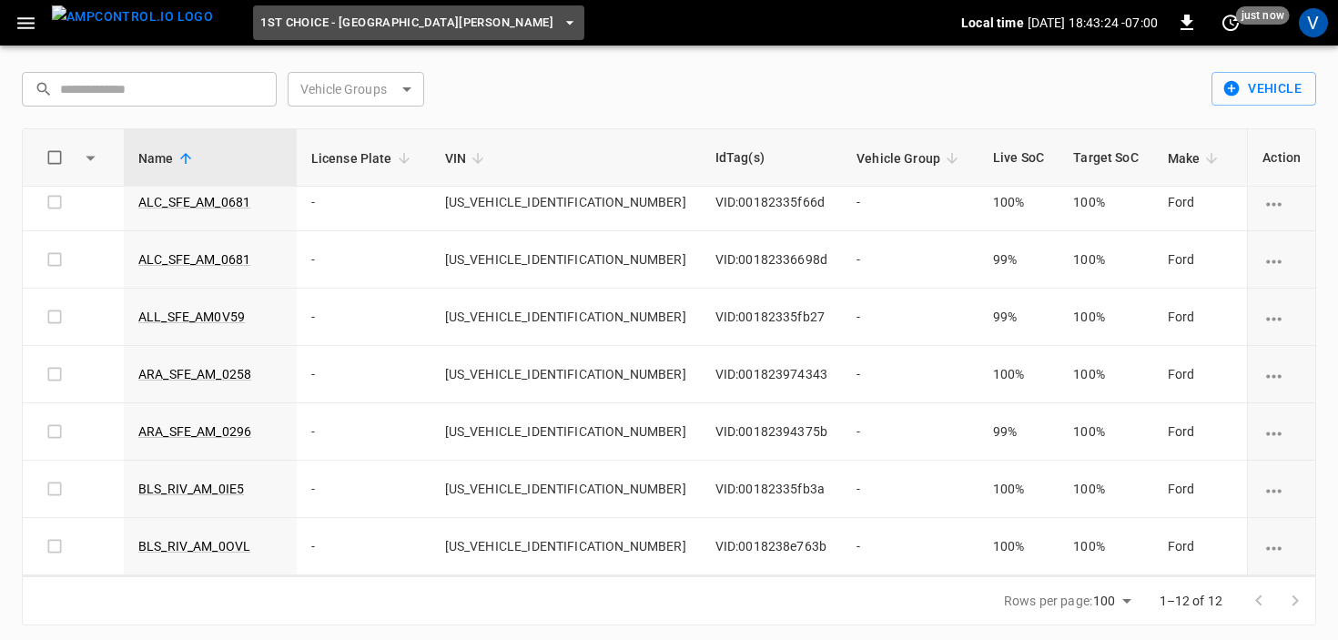
click at [390, 16] on span "1st Choice - [GEOGRAPHIC_DATA][PERSON_NAME]" at bounding box center [406, 23] width 293 height 21
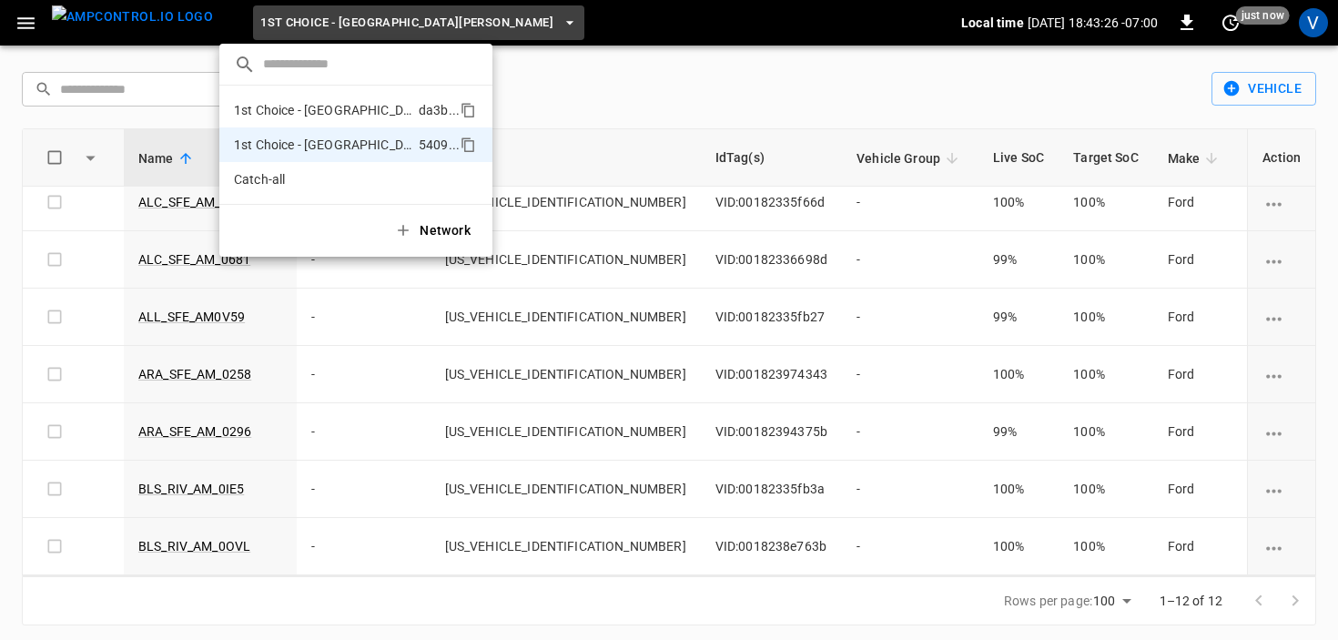
click at [349, 112] on p "1st Choice - [GEOGRAPHIC_DATA]" at bounding box center [323, 110] width 178 height 18
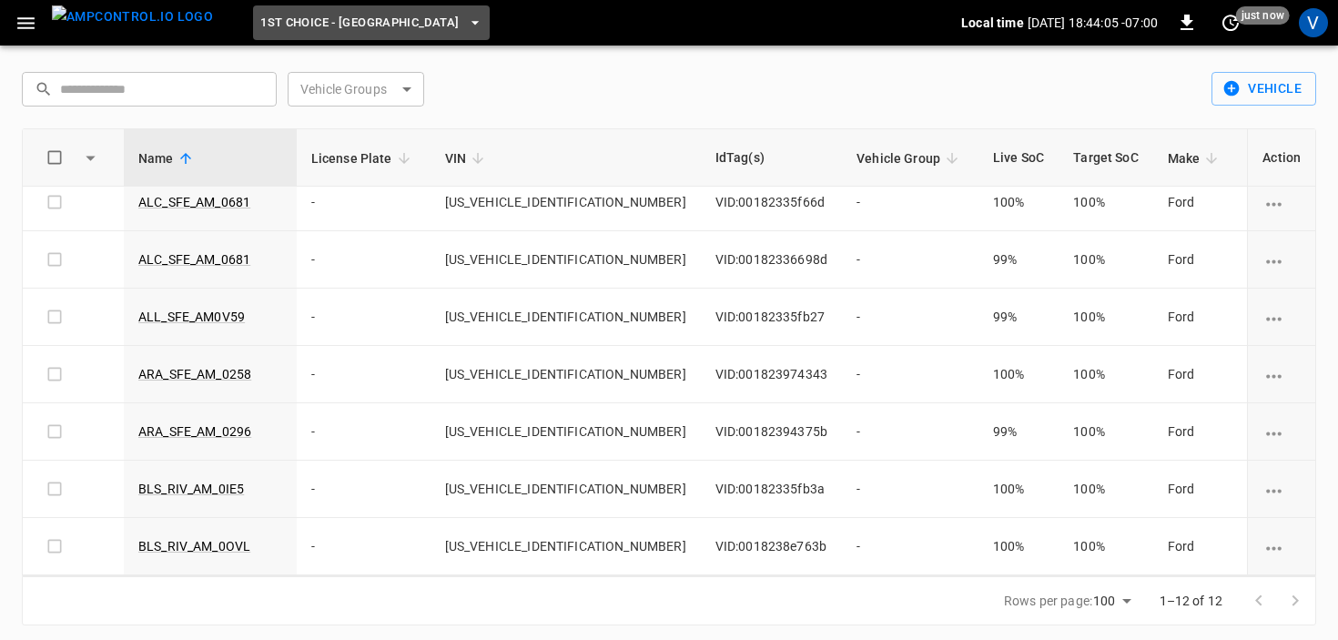
click at [363, 29] on span "1st Choice - [GEOGRAPHIC_DATA]" at bounding box center [359, 23] width 198 height 21
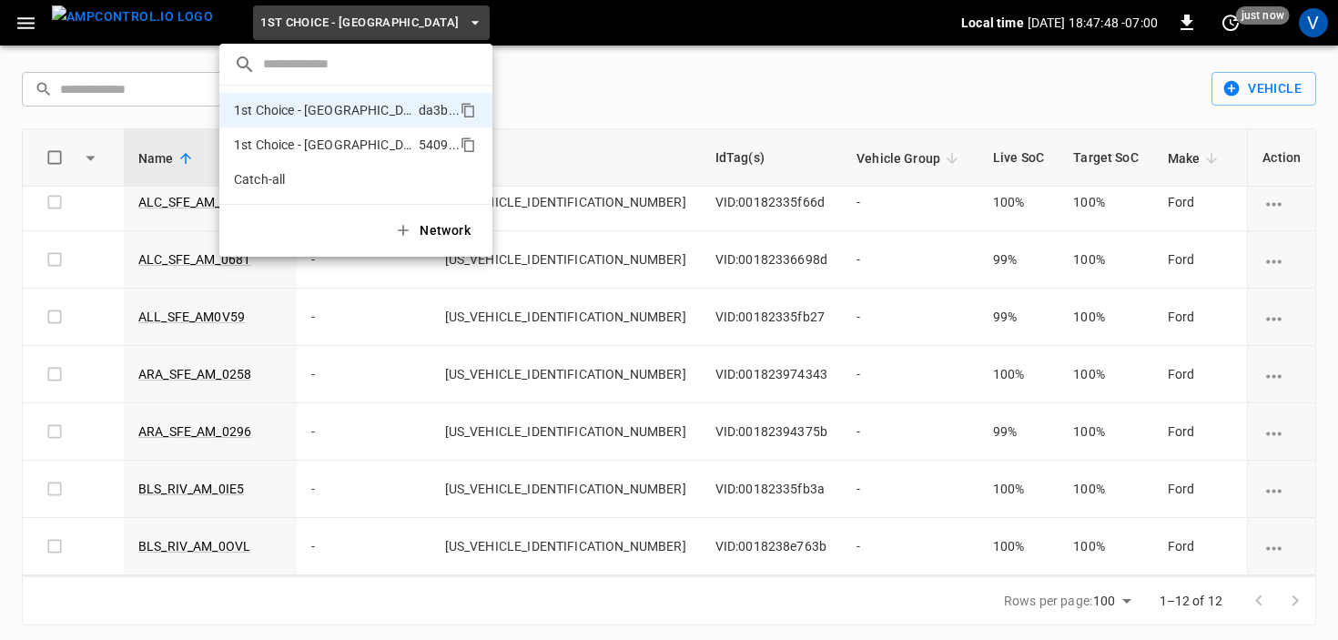
click at [350, 140] on p "1st Choice - [GEOGRAPHIC_DATA][PERSON_NAME]" at bounding box center [323, 145] width 178 height 18
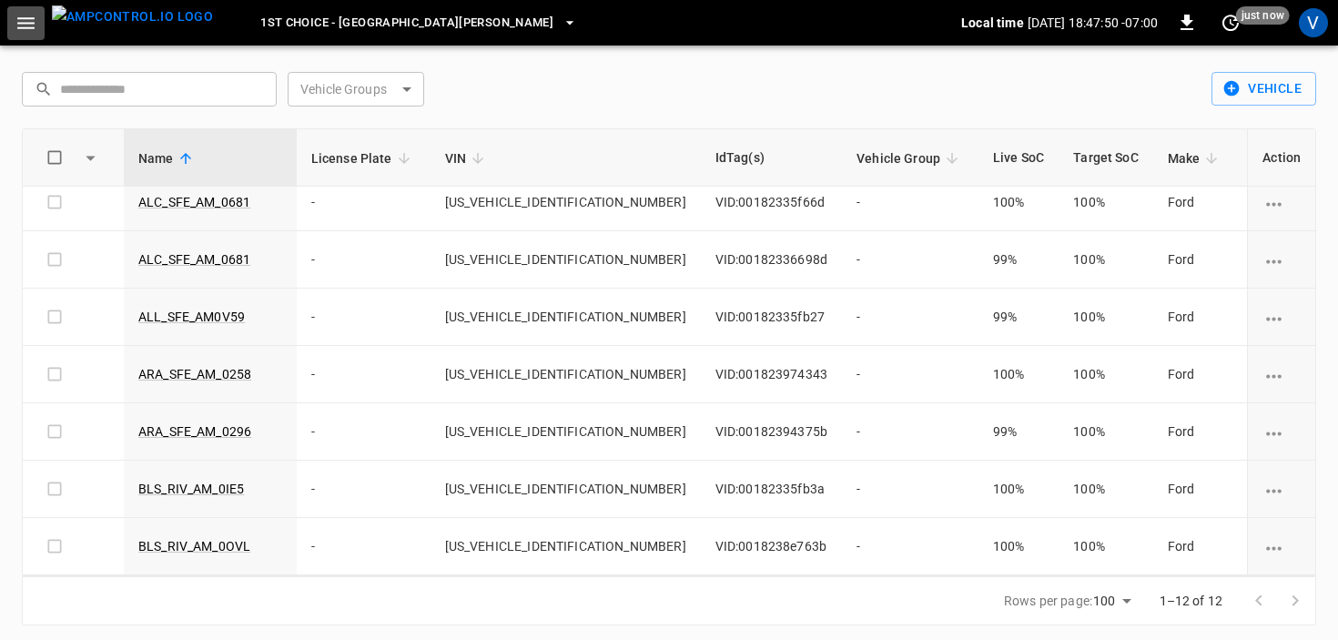
click at [43, 35] on button "button" at bounding box center [25, 23] width 37 height 34
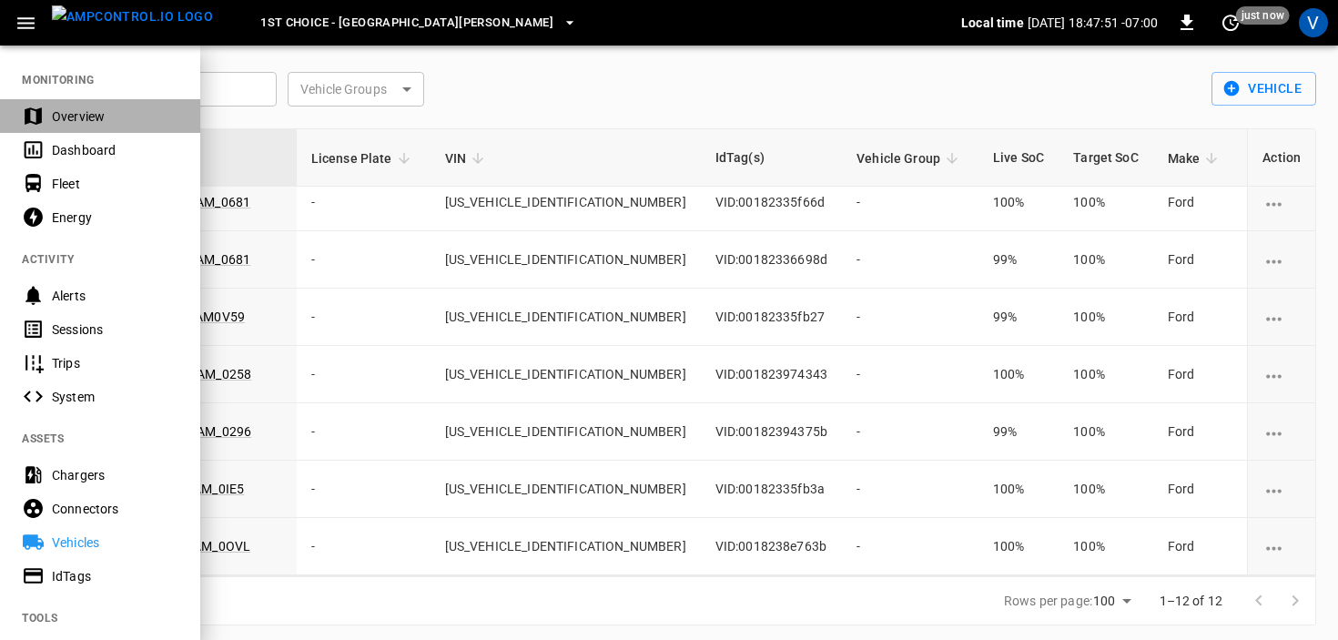
click at [49, 116] on div "Overview" at bounding box center [100, 116] width 200 height 34
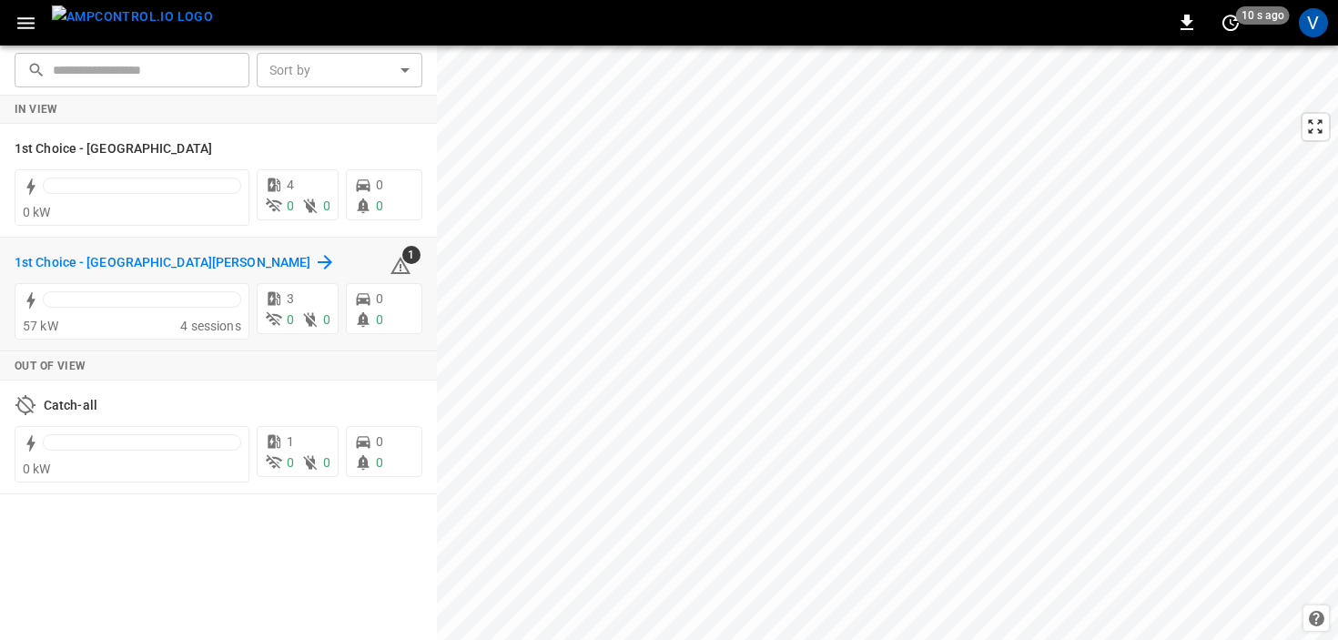
click at [65, 263] on h6 "1st Choice - [GEOGRAPHIC_DATA][PERSON_NAME]" at bounding box center [163, 263] width 296 height 20
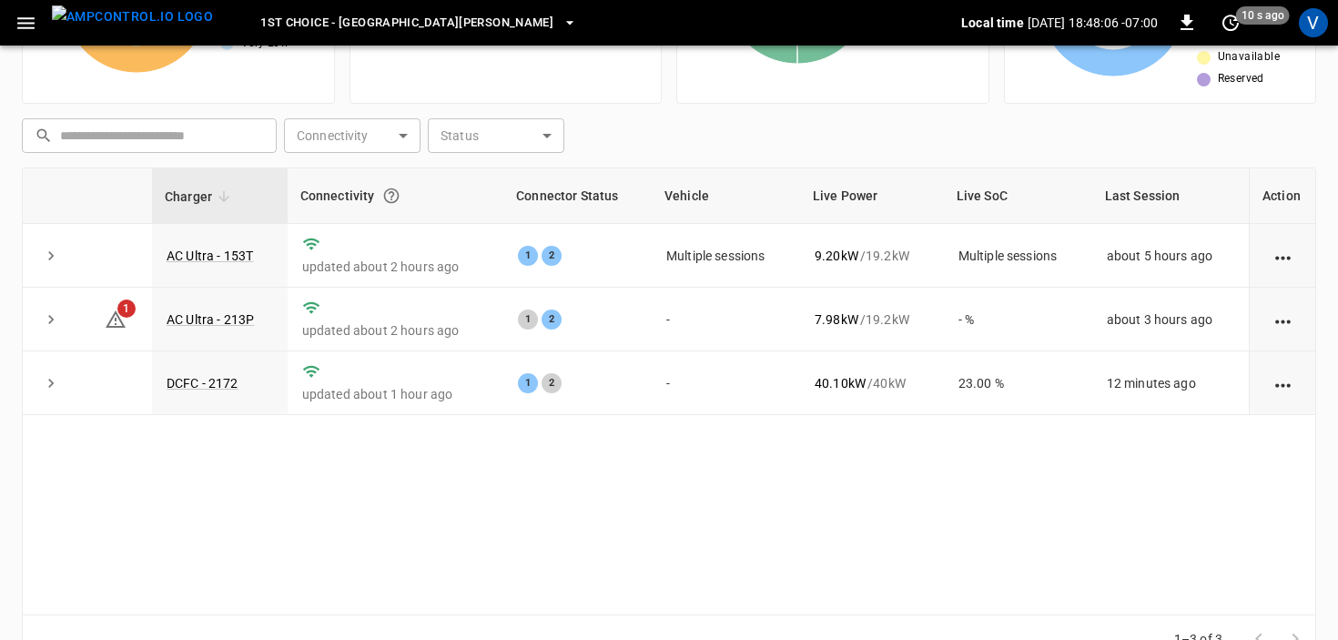
scroll to position [241, 0]
